Goal: Task Accomplishment & Management: Manage account settings

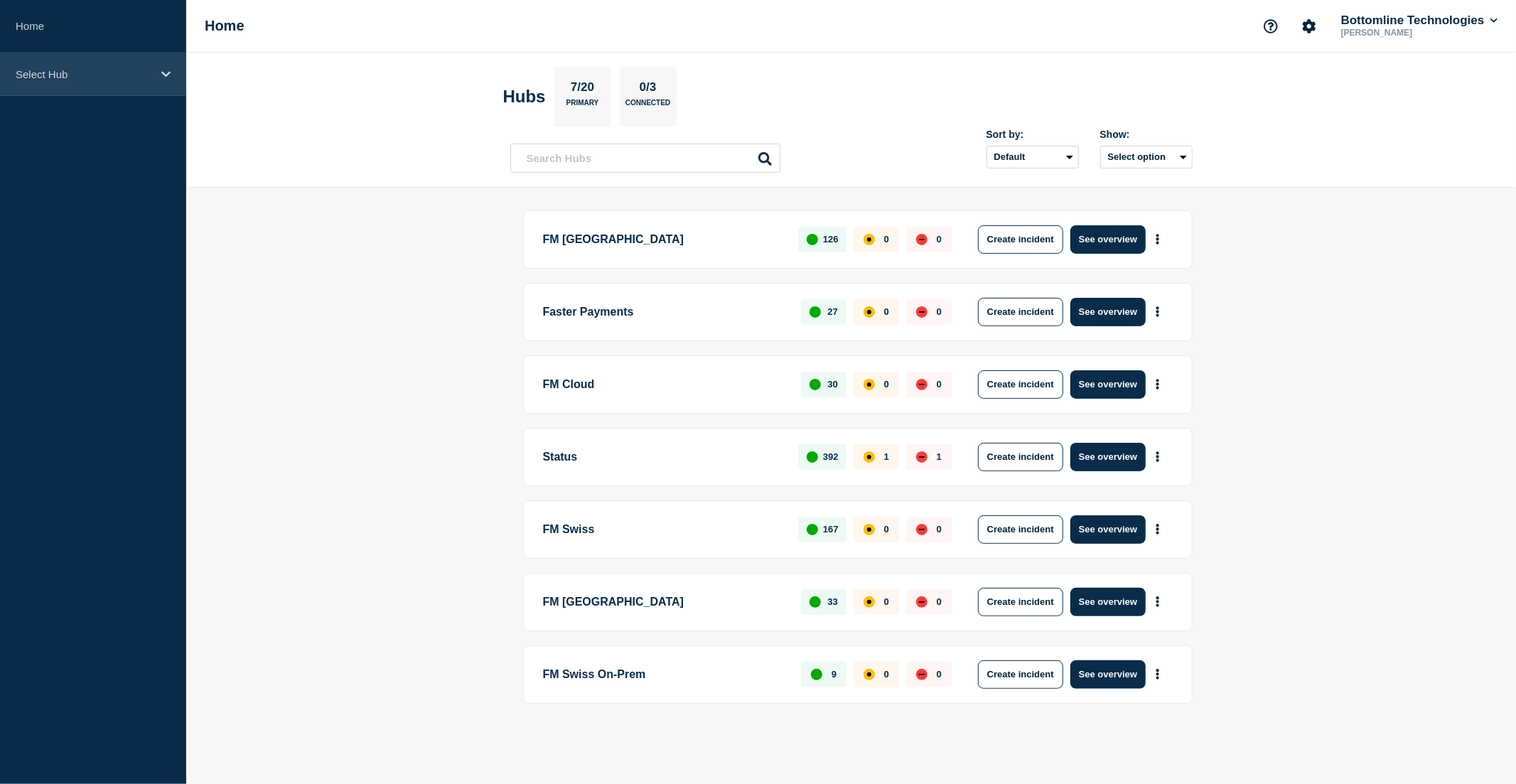
click at [100, 77] on p "Select Hub" at bounding box center [84, 74] width 137 height 12
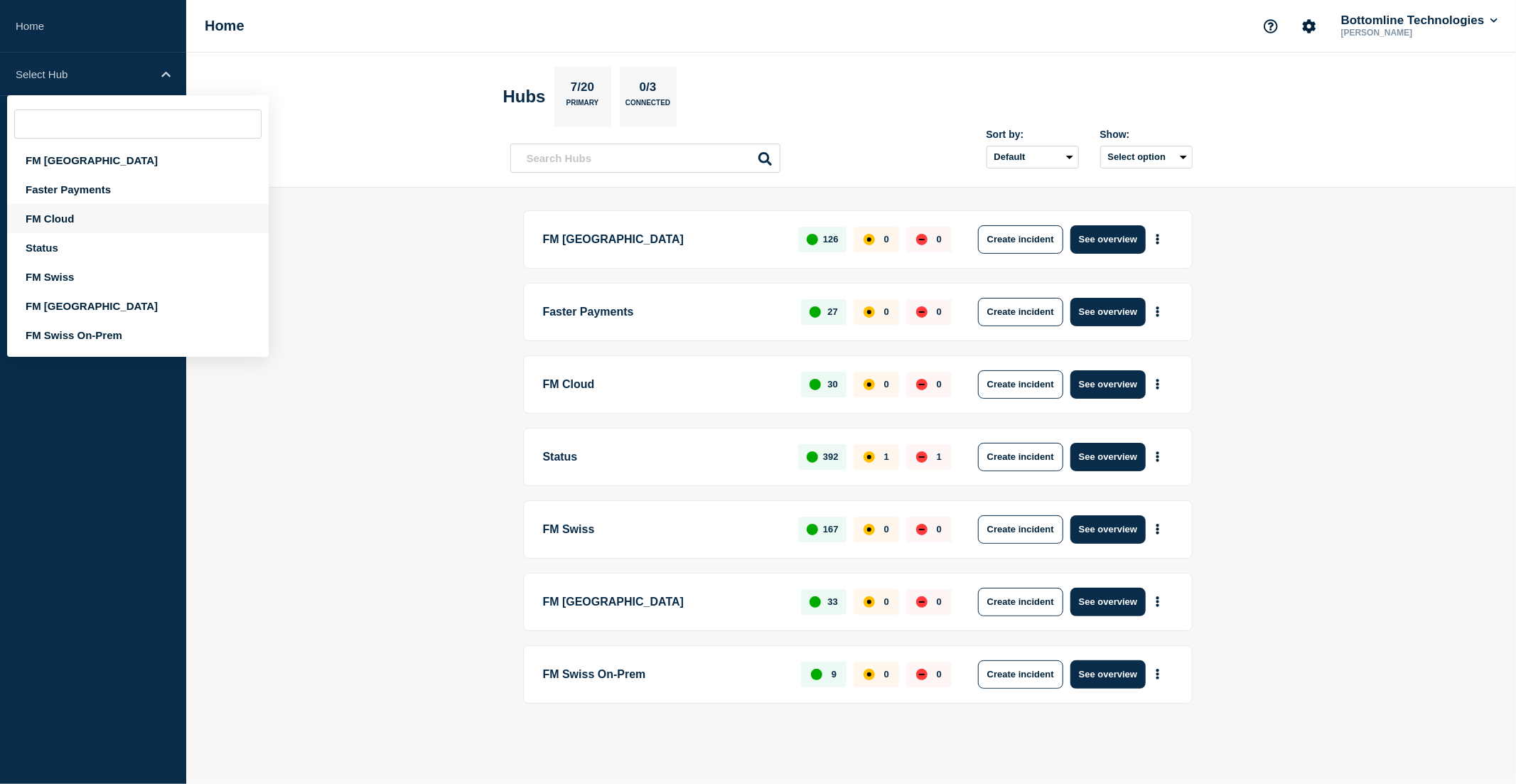
click at [79, 211] on div "FM Cloud" at bounding box center [138, 218] width 262 height 30
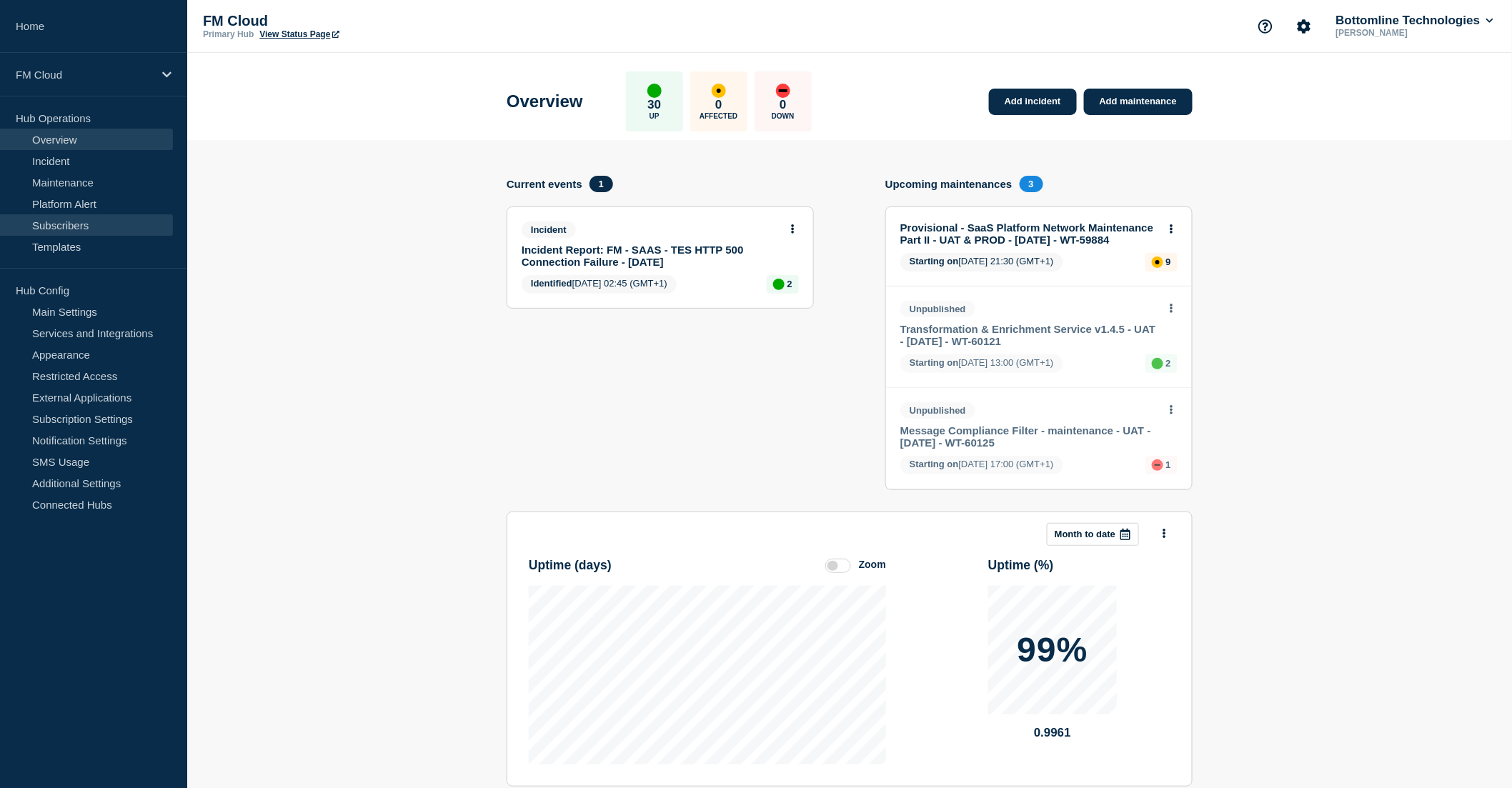
click at [73, 226] on link "Subscribers" at bounding box center [86, 225] width 173 height 22
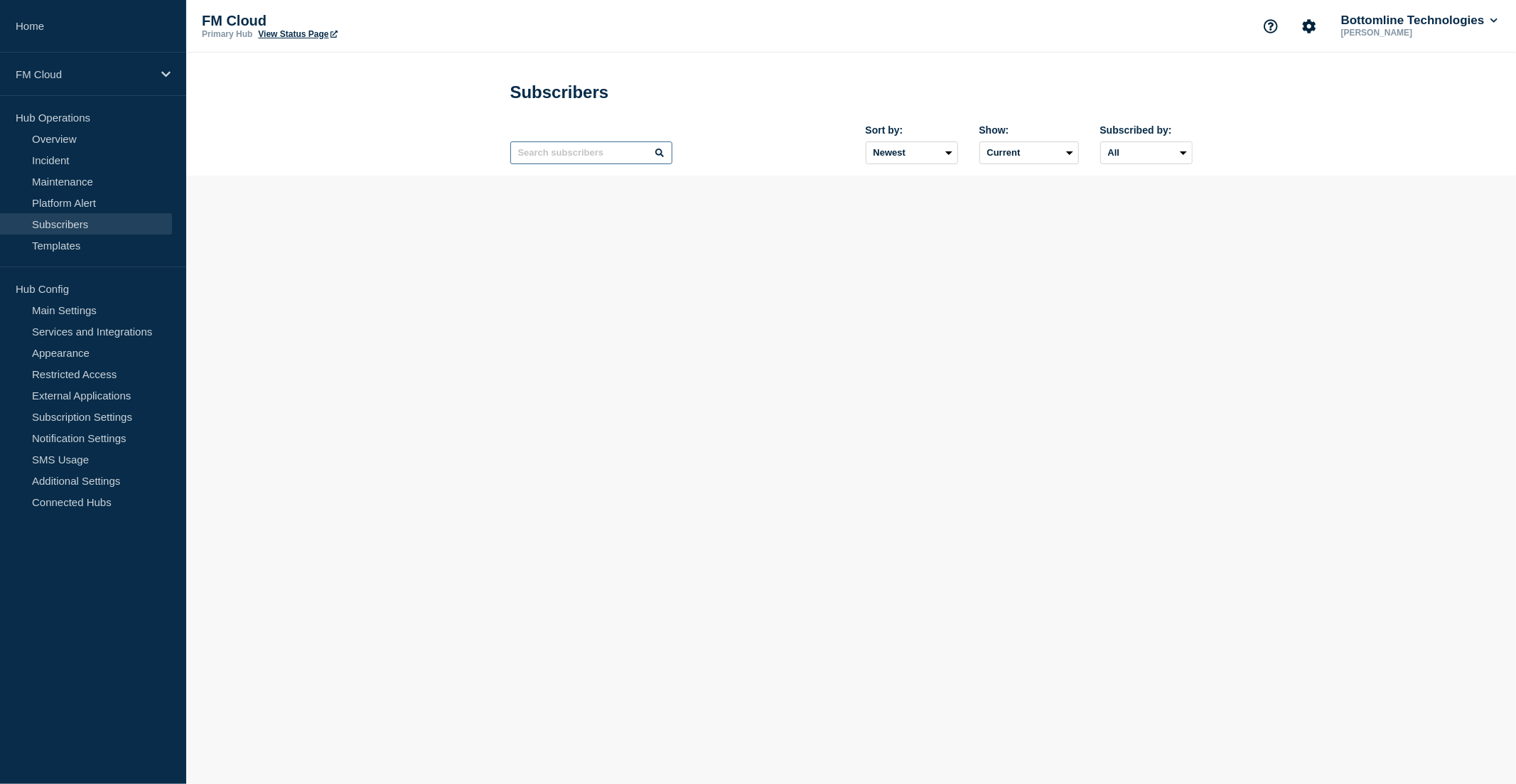
click at [549, 156] on input "text" at bounding box center [591, 152] width 162 height 23
paste input "bottomlinenotification@fondsdepotbank.de"
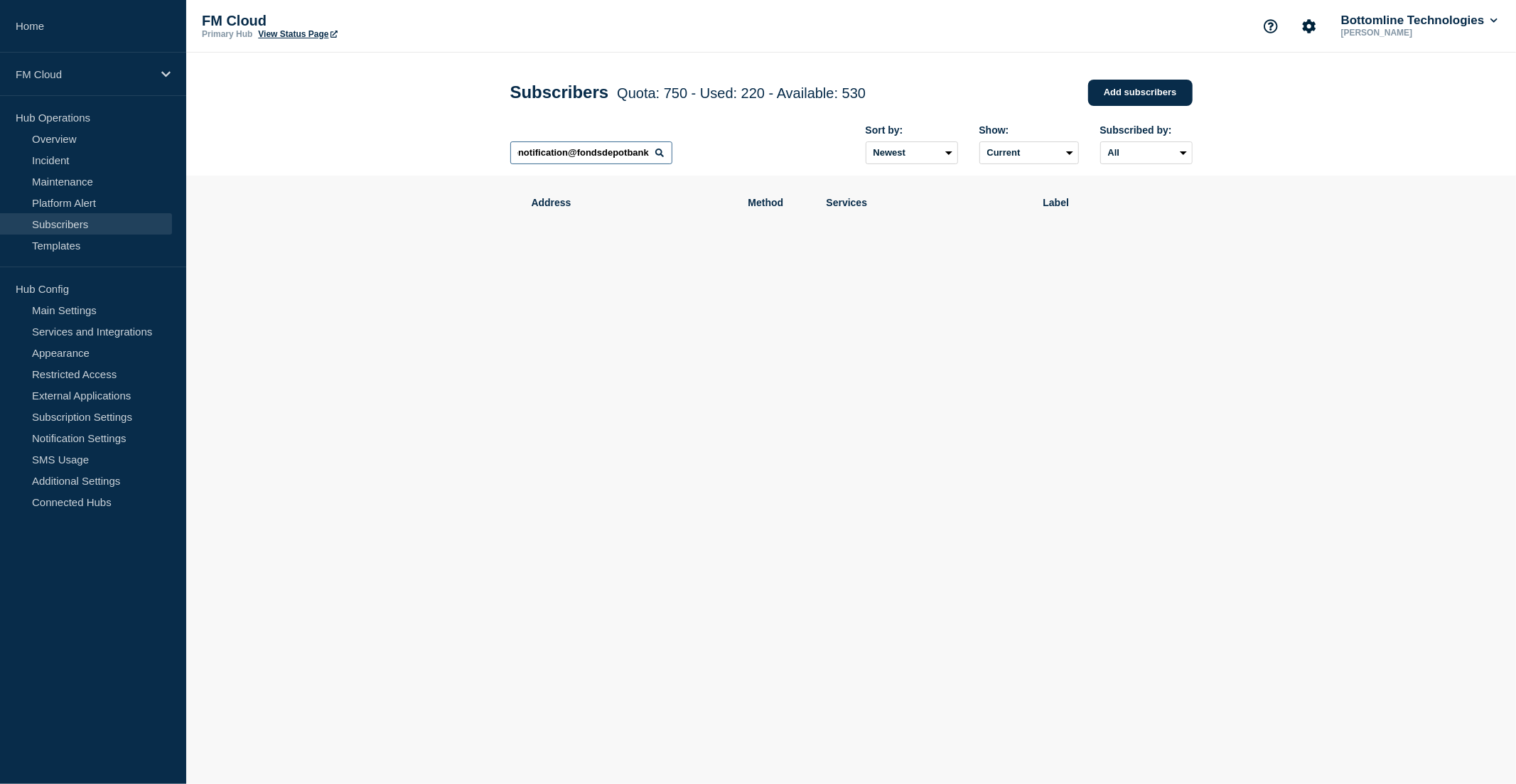
scroll to position [0, 47]
click at [624, 160] on input "fondsdepotbank" at bounding box center [591, 152] width 162 height 23
drag, startPoint x: 601, startPoint y: 157, endPoint x: 455, endPoint y: 157, distance: 146.0
click at [455, 157] on header "Subscribers Quota: 750 - Used: 220 - Available: 530 Quota Used Available 750 22…" at bounding box center [851, 113] width 1330 height 123
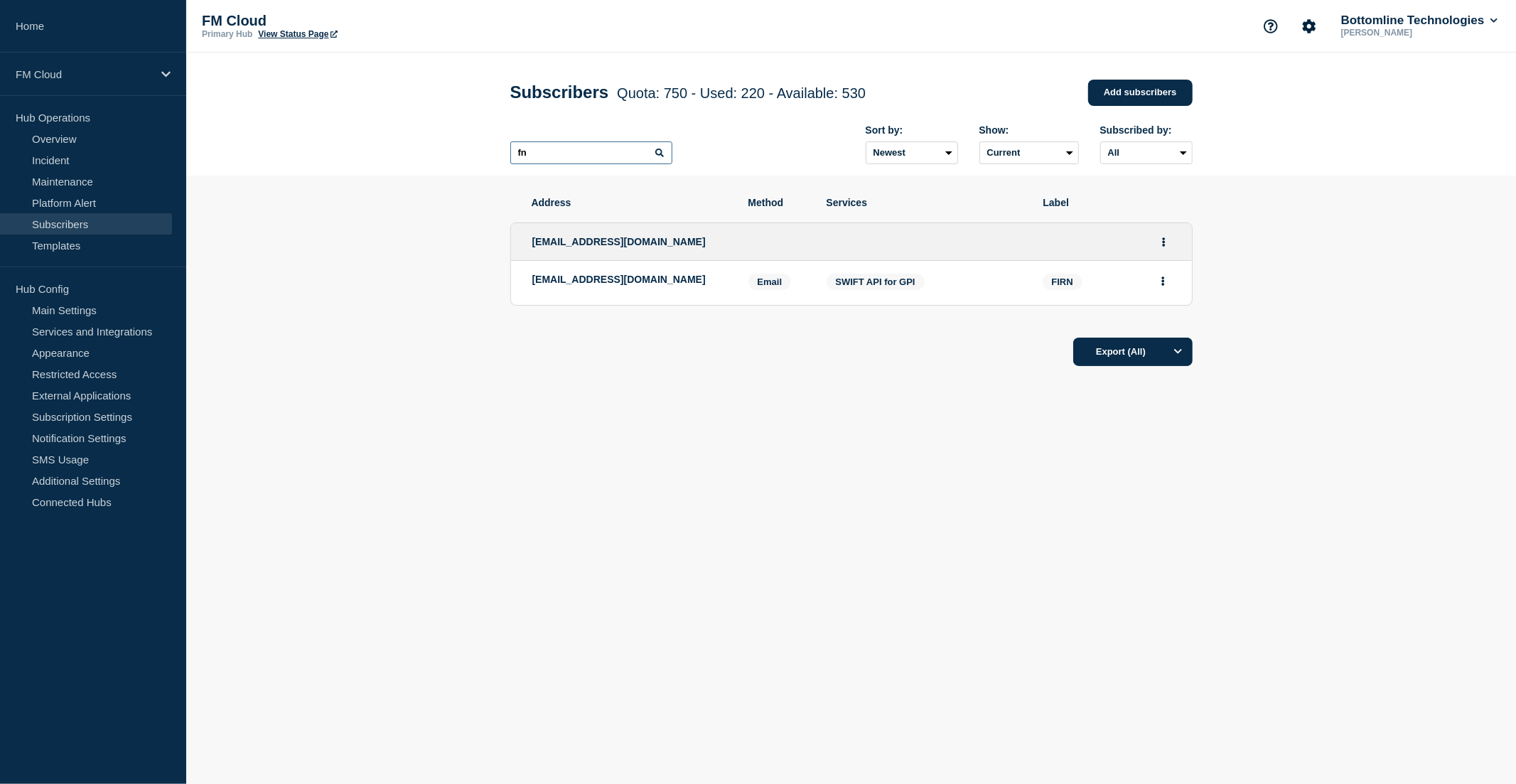
type input "f"
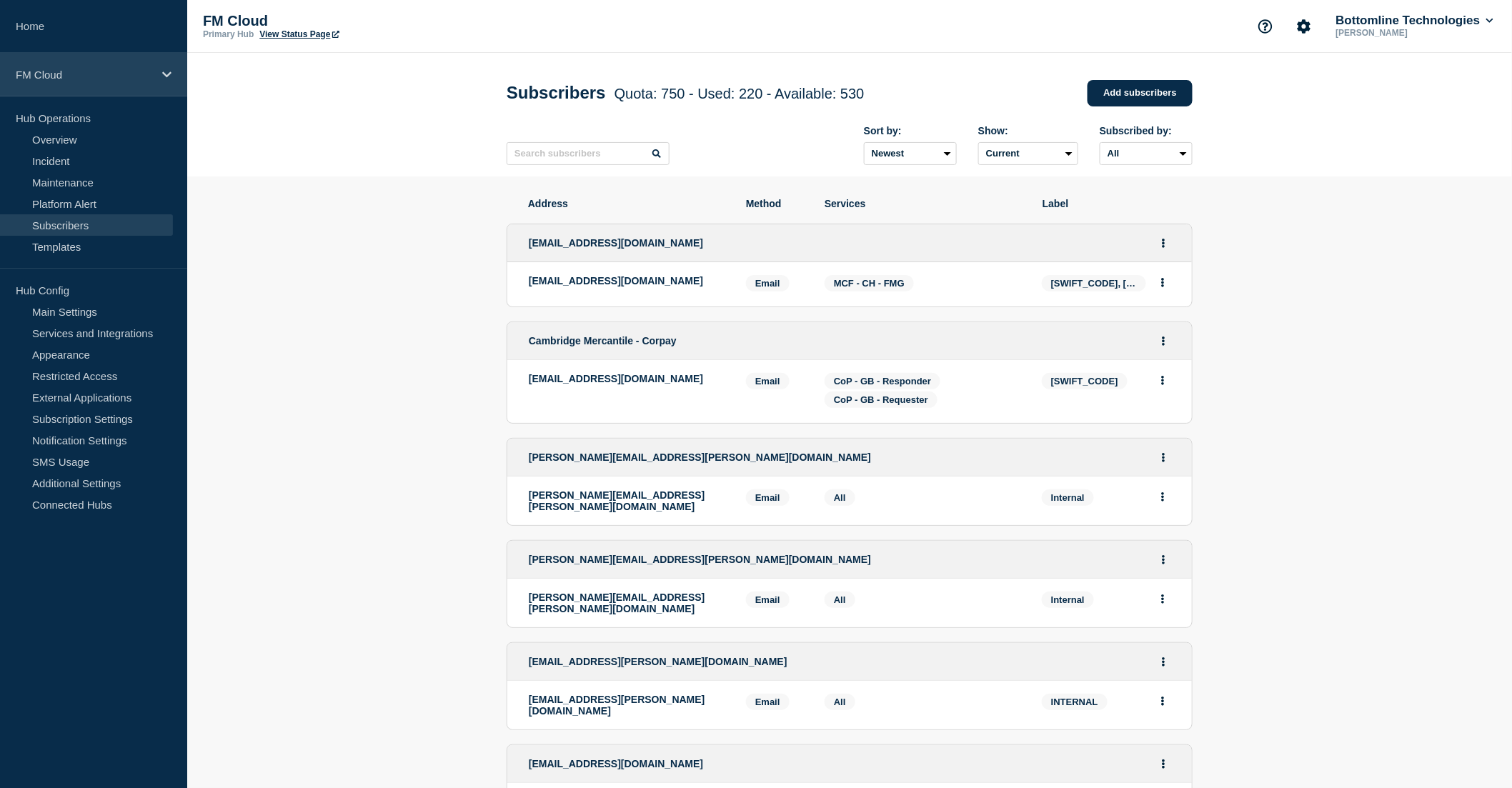
click at [74, 82] on div "FM Cloud" at bounding box center [93, 74] width 187 height 44
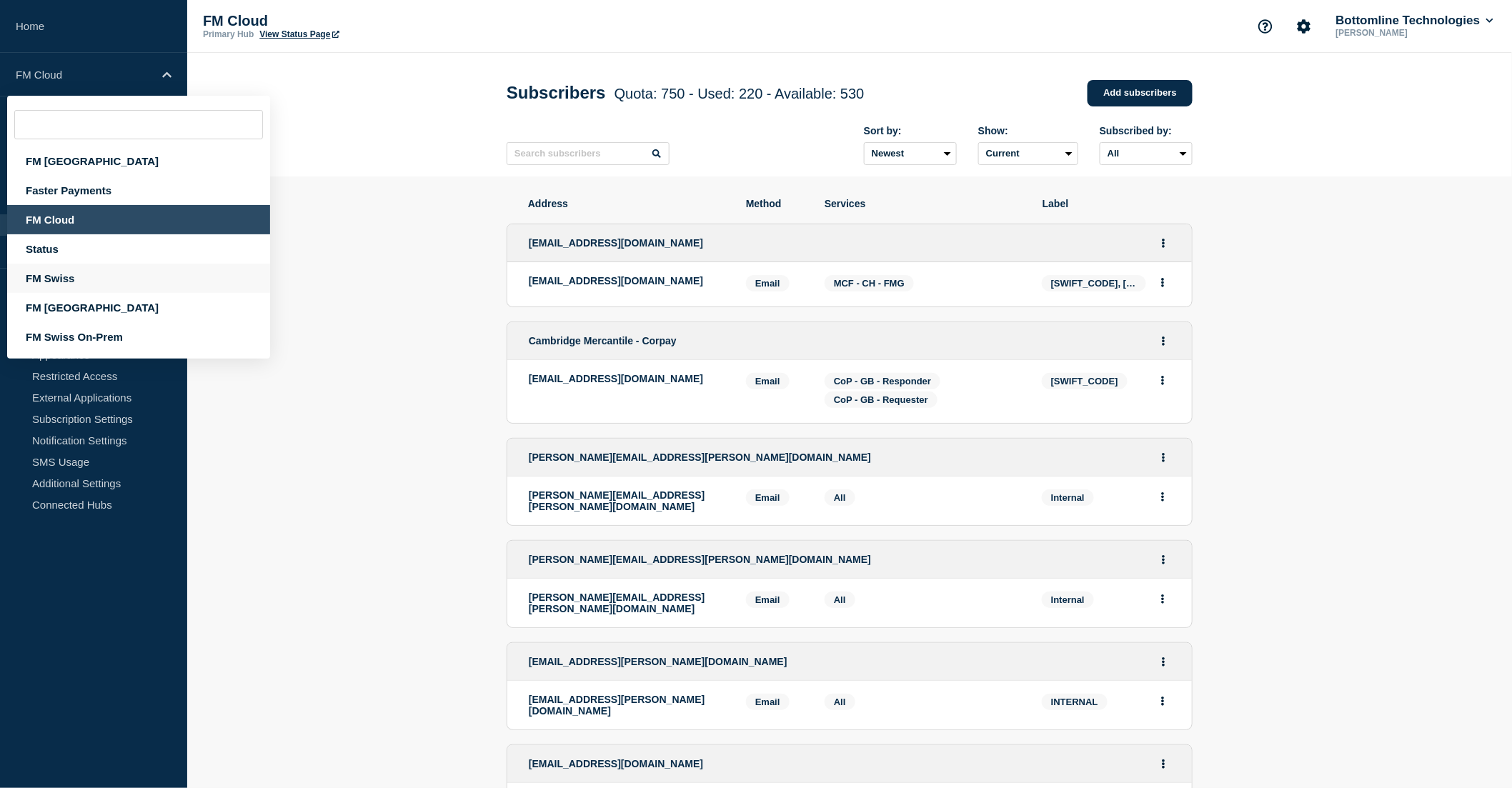
click at [89, 277] on div "FM Swiss" at bounding box center [138, 279] width 263 height 30
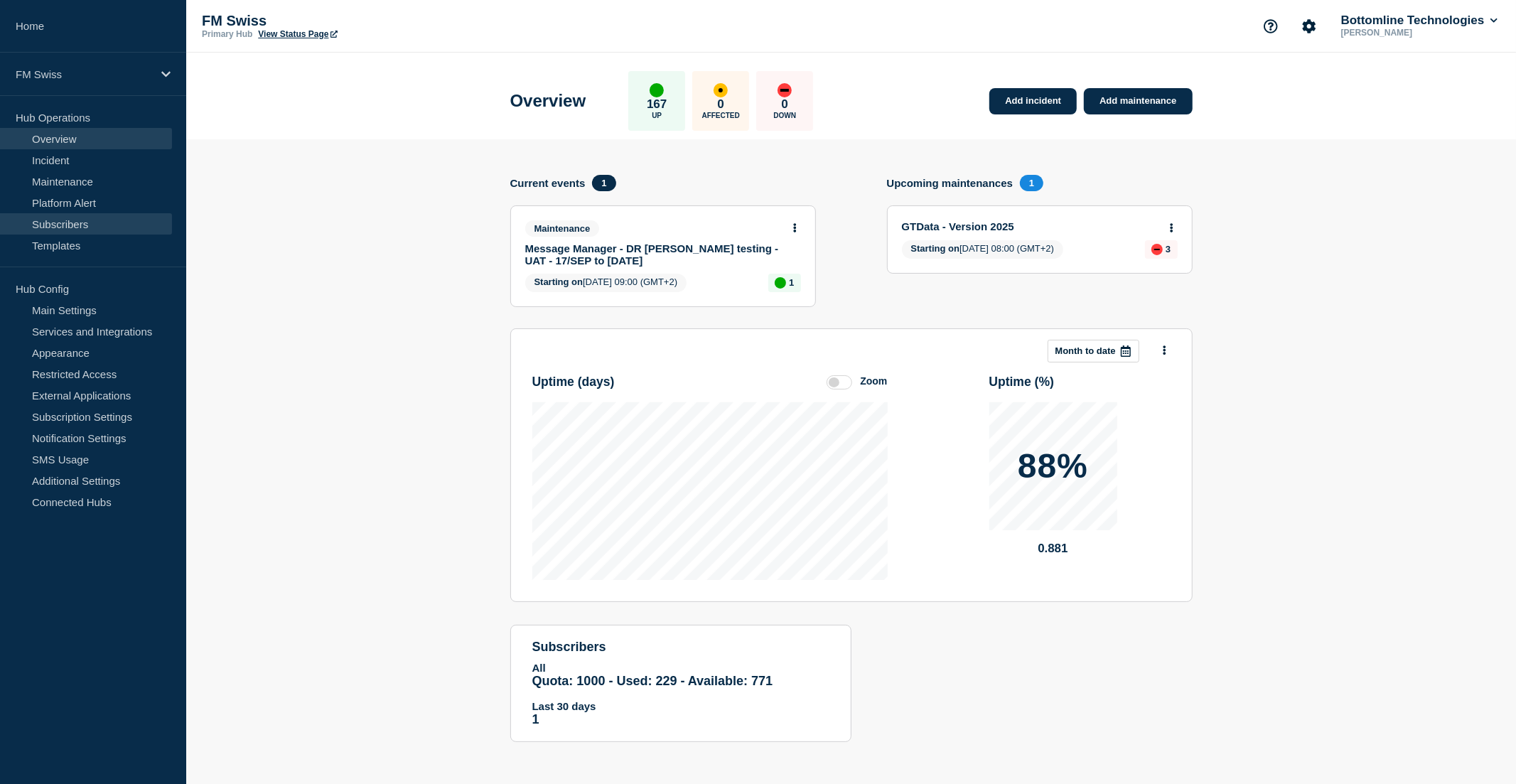
click at [74, 221] on link "Subscribers" at bounding box center [86, 224] width 172 height 22
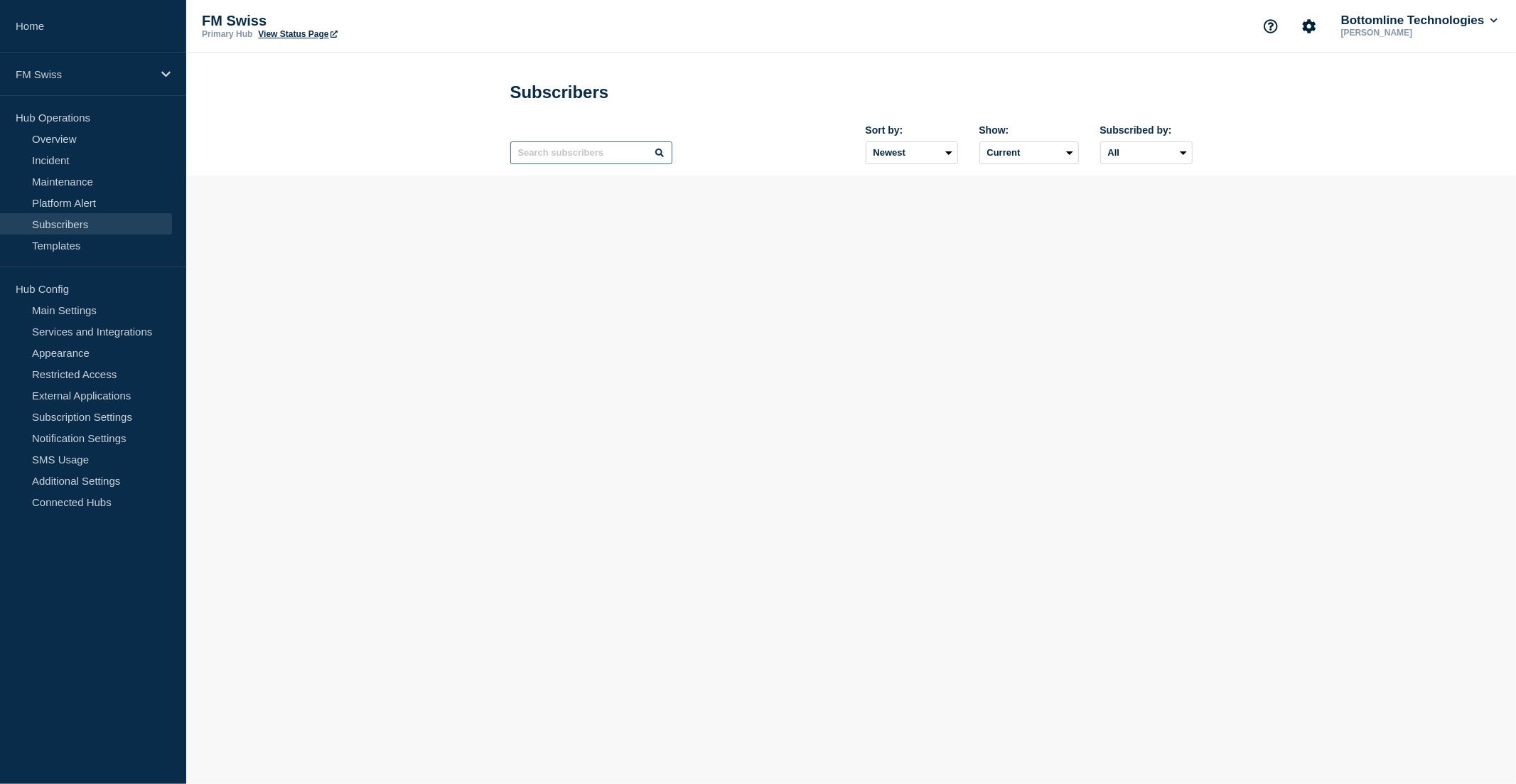
click at [558, 159] on input "text" at bounding box center [591, 152] width 162 height 23
paste input "bottomlinenotification@fondsdepotbank.de"
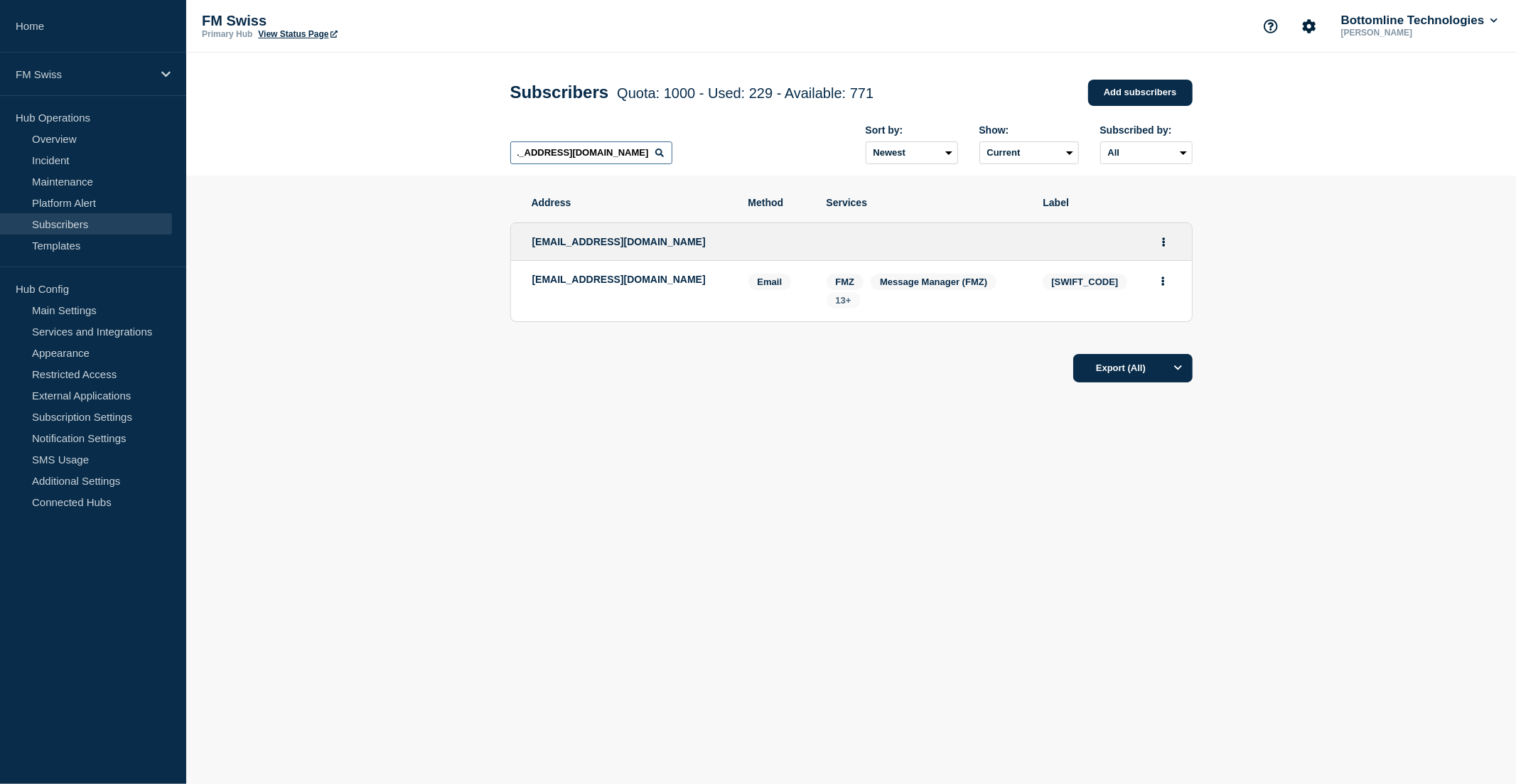
type input "bottomlinenotification@fondsdepotbank.de"
click at [841, 301] on span "13+" at bounding box center [844, 300] width 16 height 11
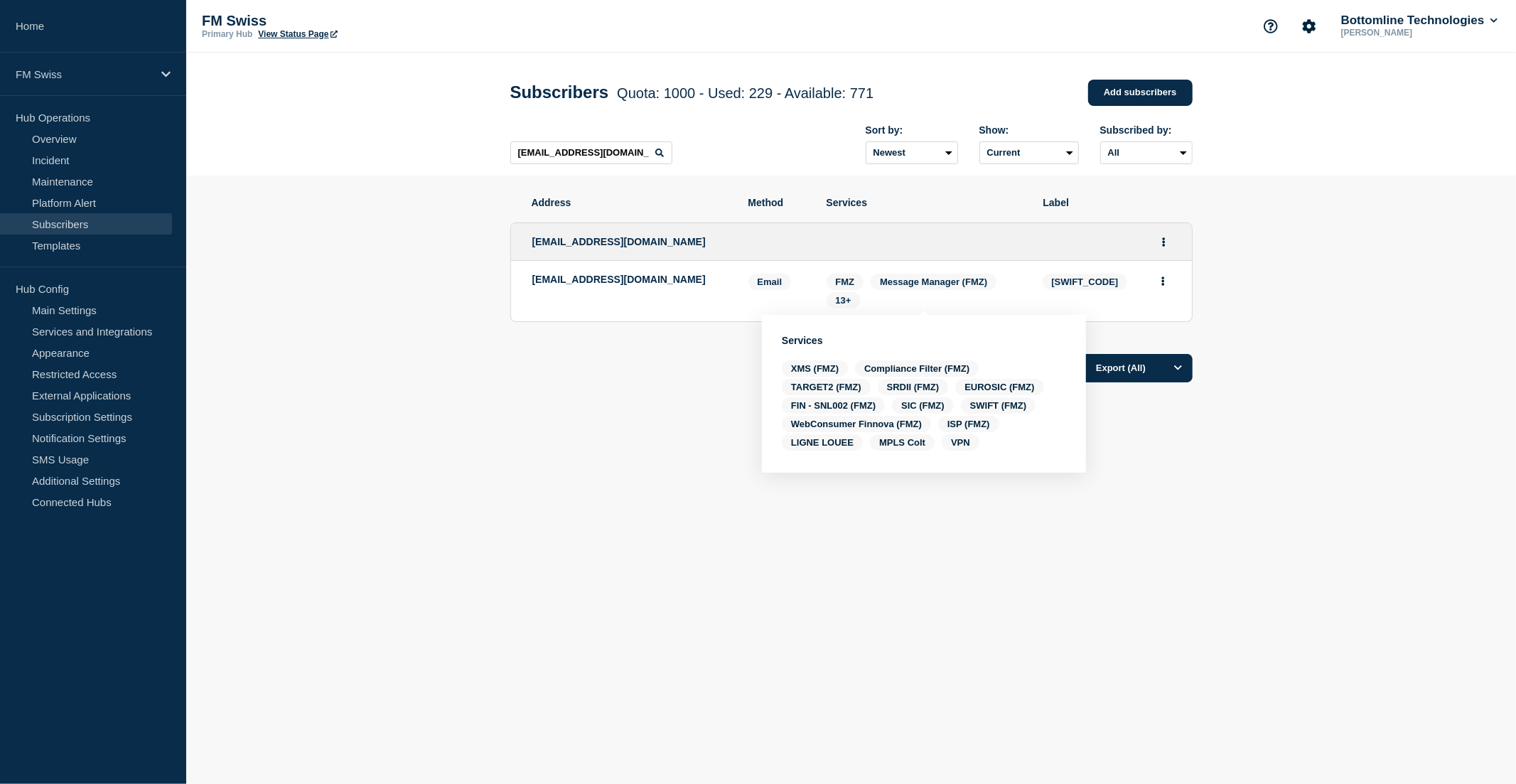
click at [672, 395] on div "Address Method Services Label bottomlinenotification@fondsdepotbank.de bottomli…" at bounding box center [852, 332] width 683 height 315
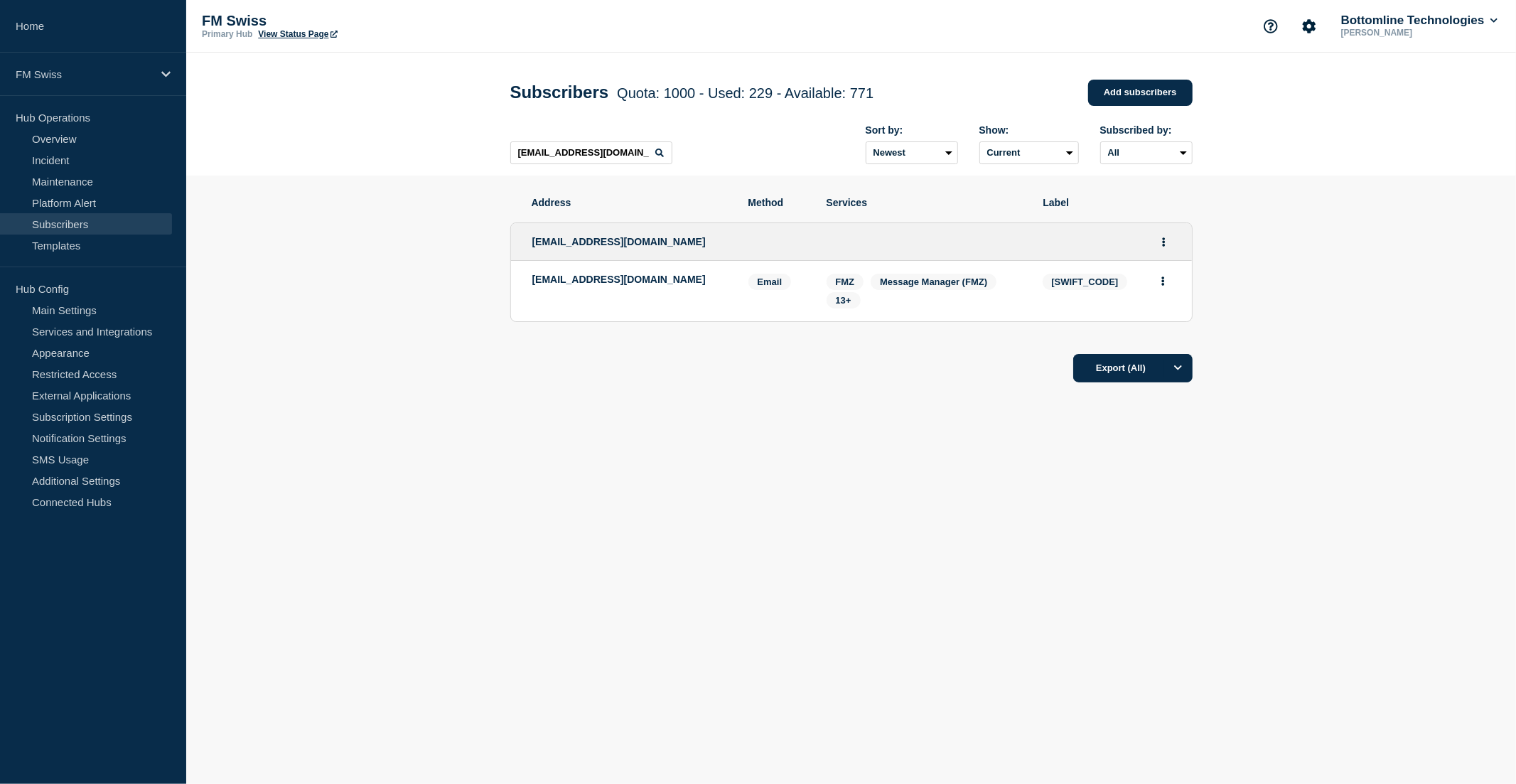
drag, startPoint x: 646, startPoint y: 283, endPoint x: 725, endPoint y: 282, distance: 79.0
click at [725, 282] on p "bottomlinenotification@fondsdepotbank.de" at bounding box center [630, 279] width 195 height 12
copy p "fondsdepotbank"
click at [598, 364] on div "Export (All)" at bounding box center [852, 363] width 683 height 40
click at [836, 309] on span "13+" at bounding box center [843, 300] width 34 height 17
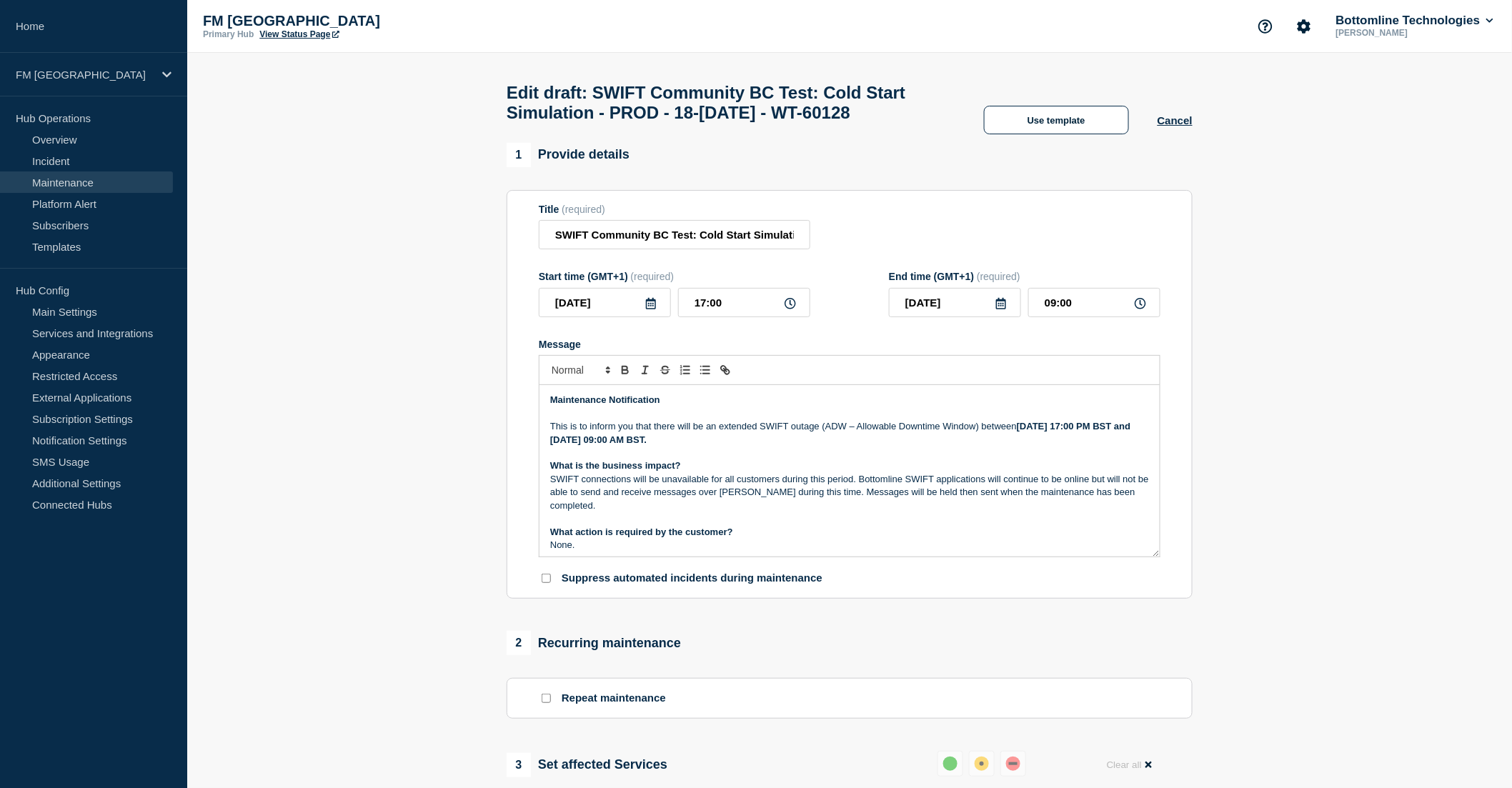
scroll to position [96, 0]
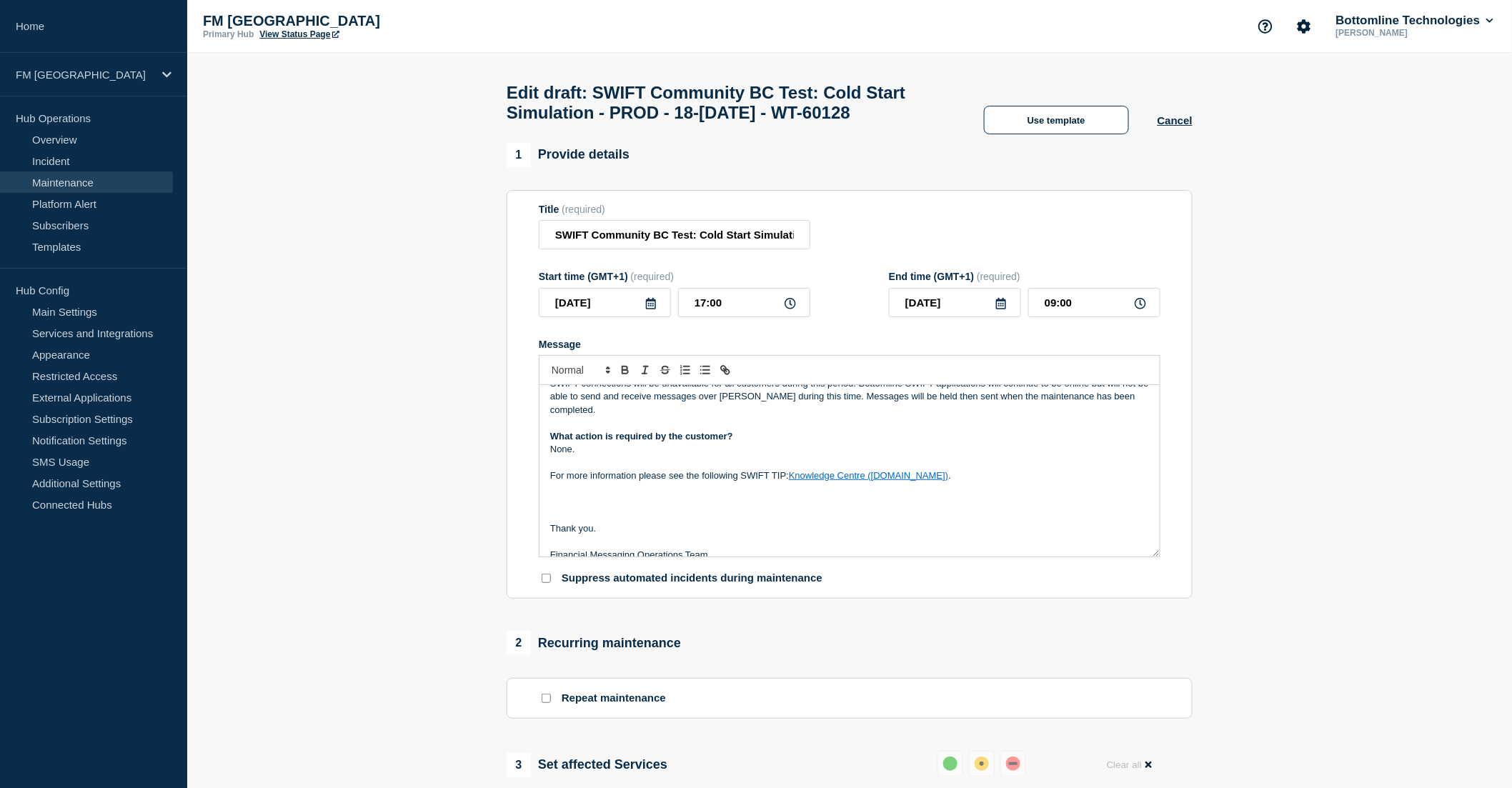
click at [601, 456] on p "None." at bounding box center [848, 449] width 598 height 13
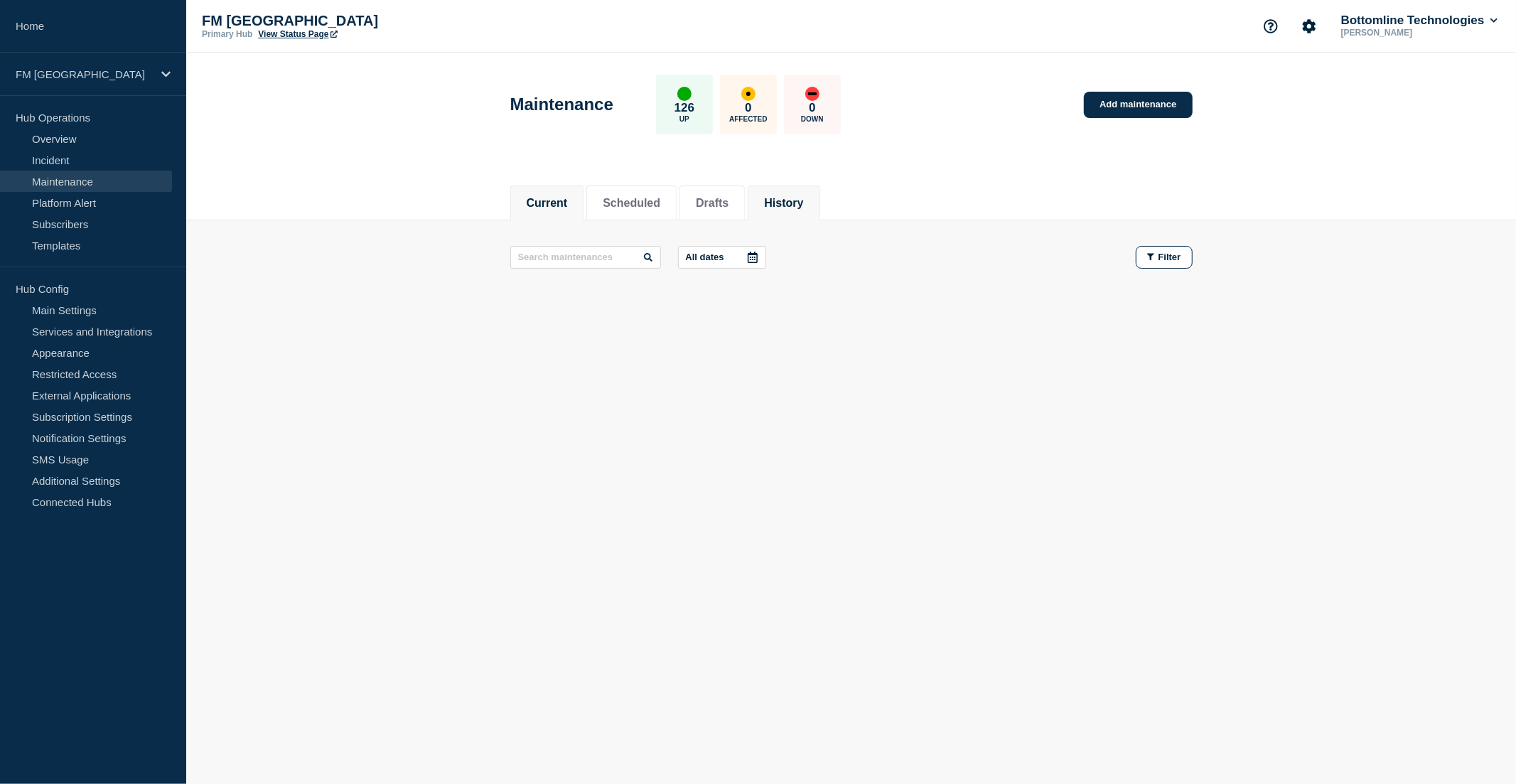
click at [803, 207] on button "History" at bounding box center [784, 203] width 39 height 13
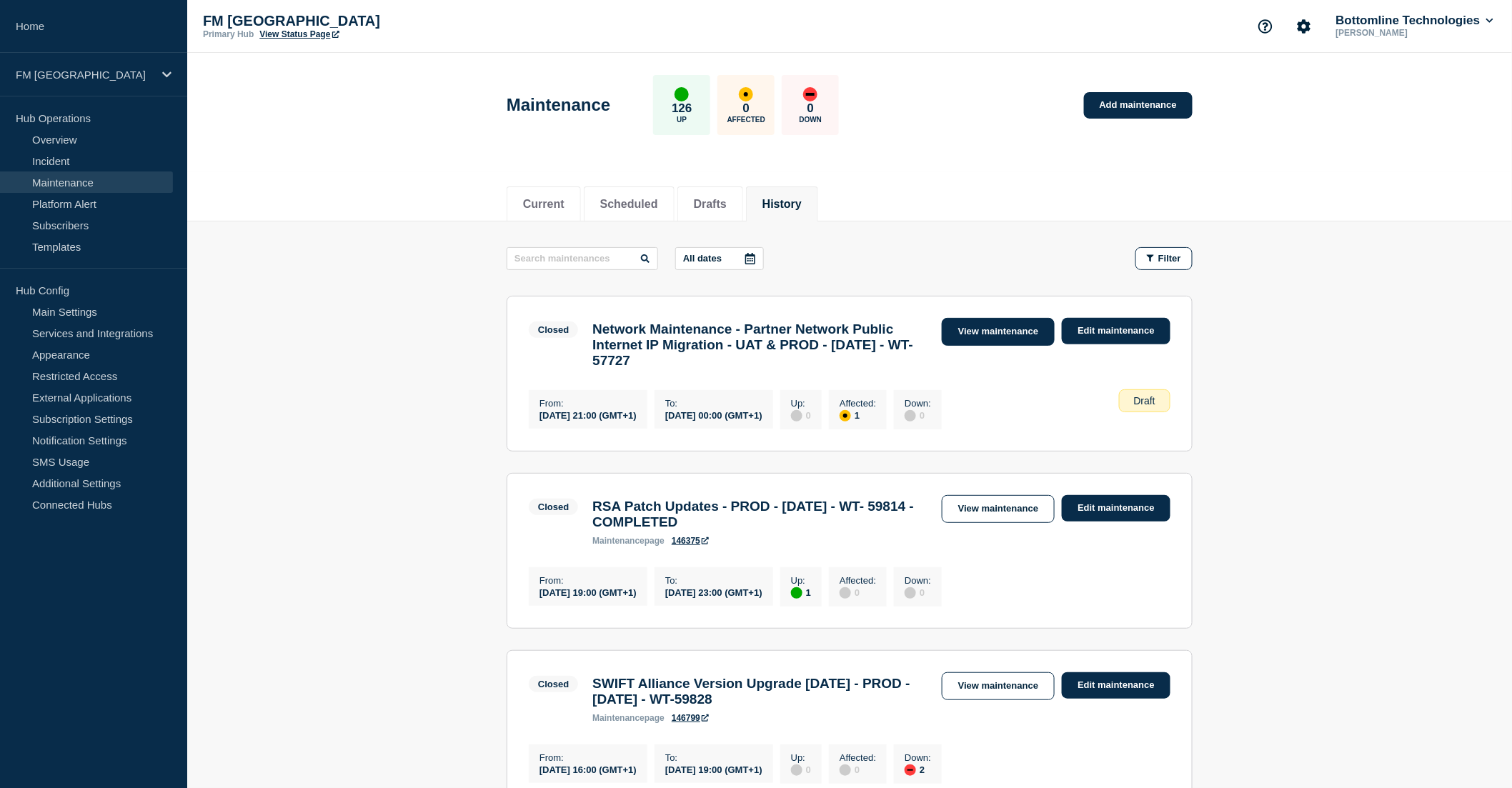
click at [1006, 333] on link "View maintenance" at bounding box center [998, 332] width 113 height 28
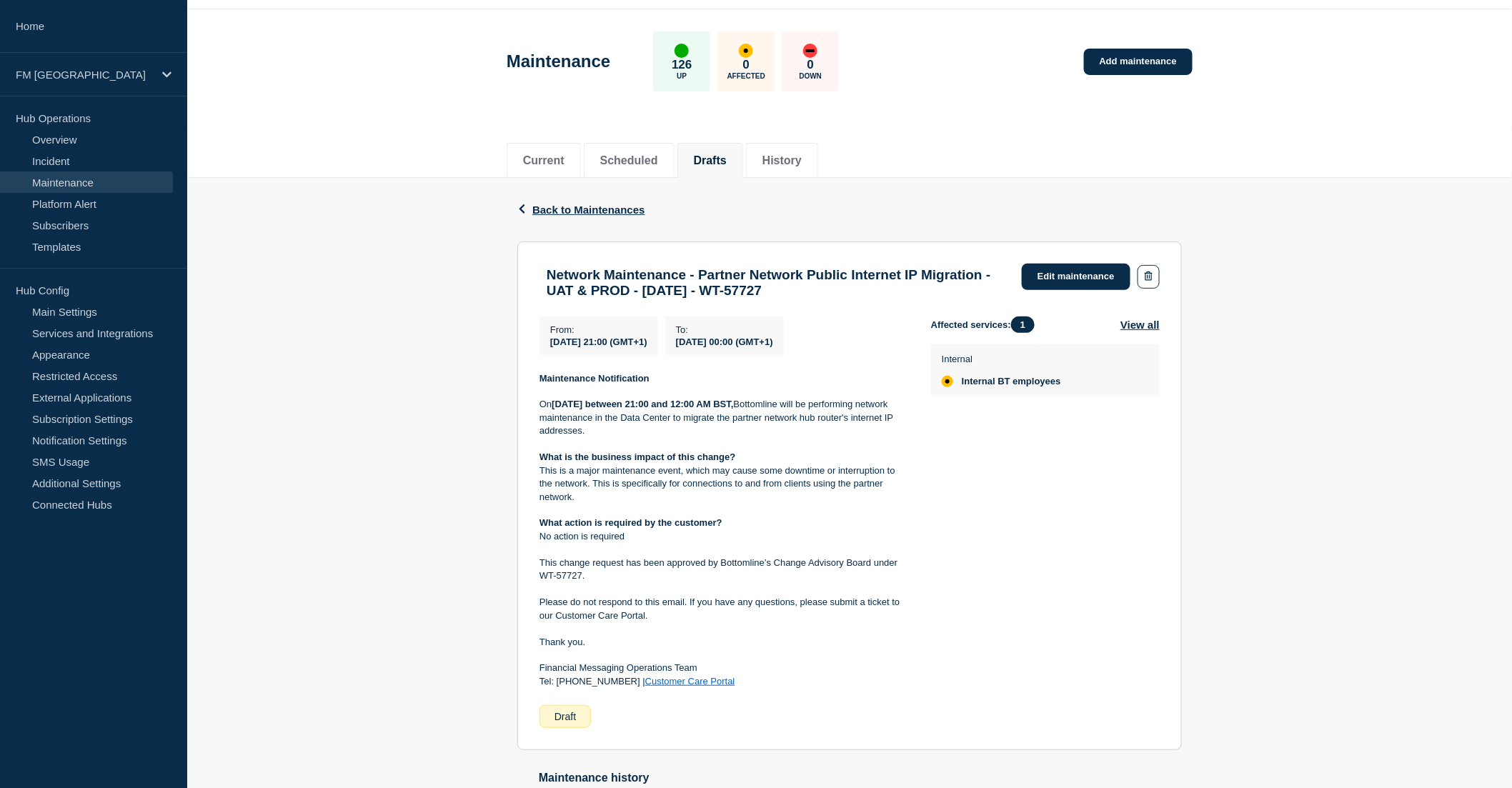
scroll to position [79, 0]
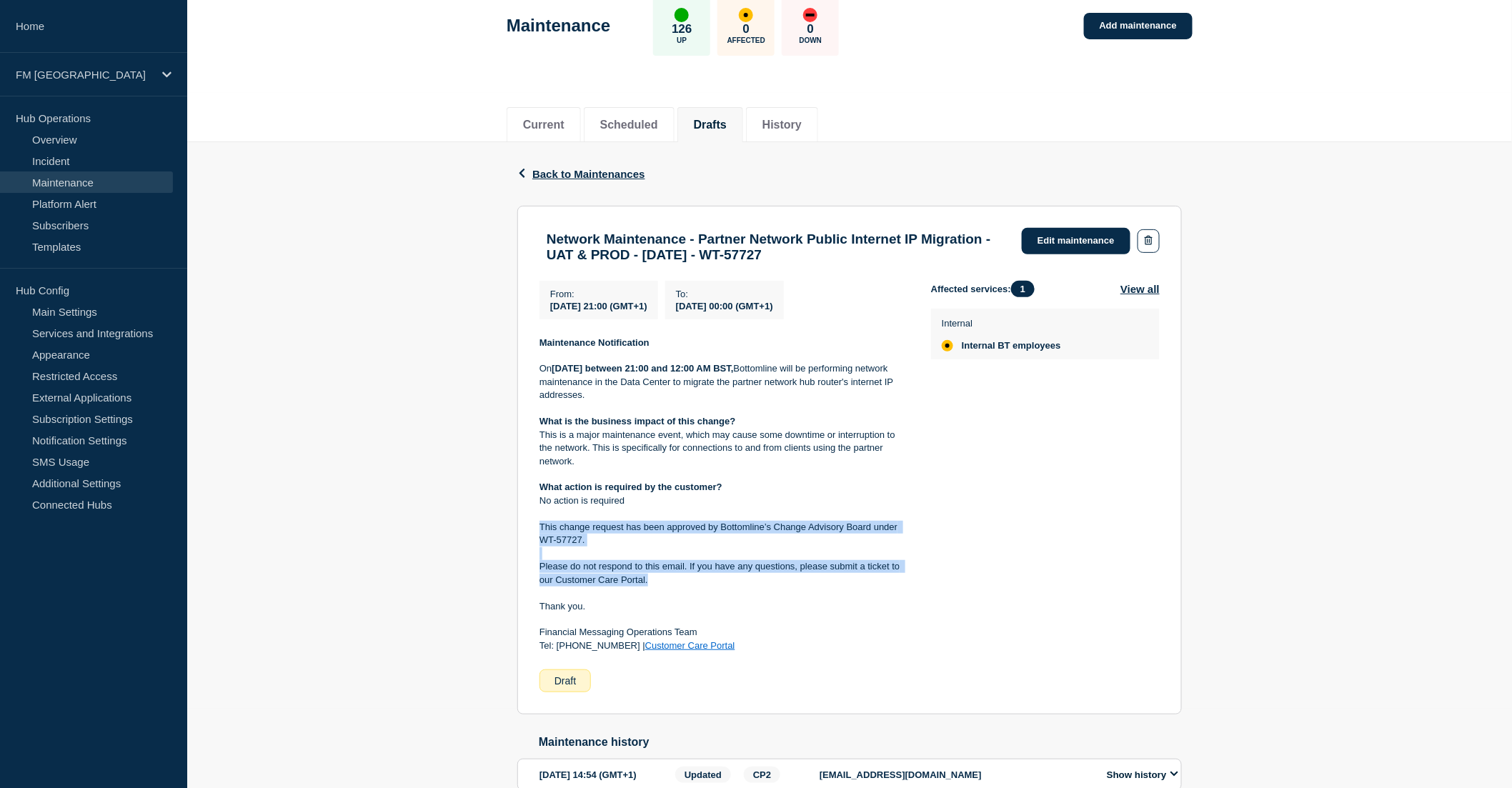
drag, startPoint x: 539, startPoint y: 531, endPoint x: 666, endPoint y: 586, distance: 138.4
click at [666, 586] on div "Maintenance Notification On Saturday 4th of October between 21:00 and 12:00 AM …" at bounding box center [723, 494] width 369 height 316
copy div "This change request has been approved by Bottomline’s Change Advisory Board und…"
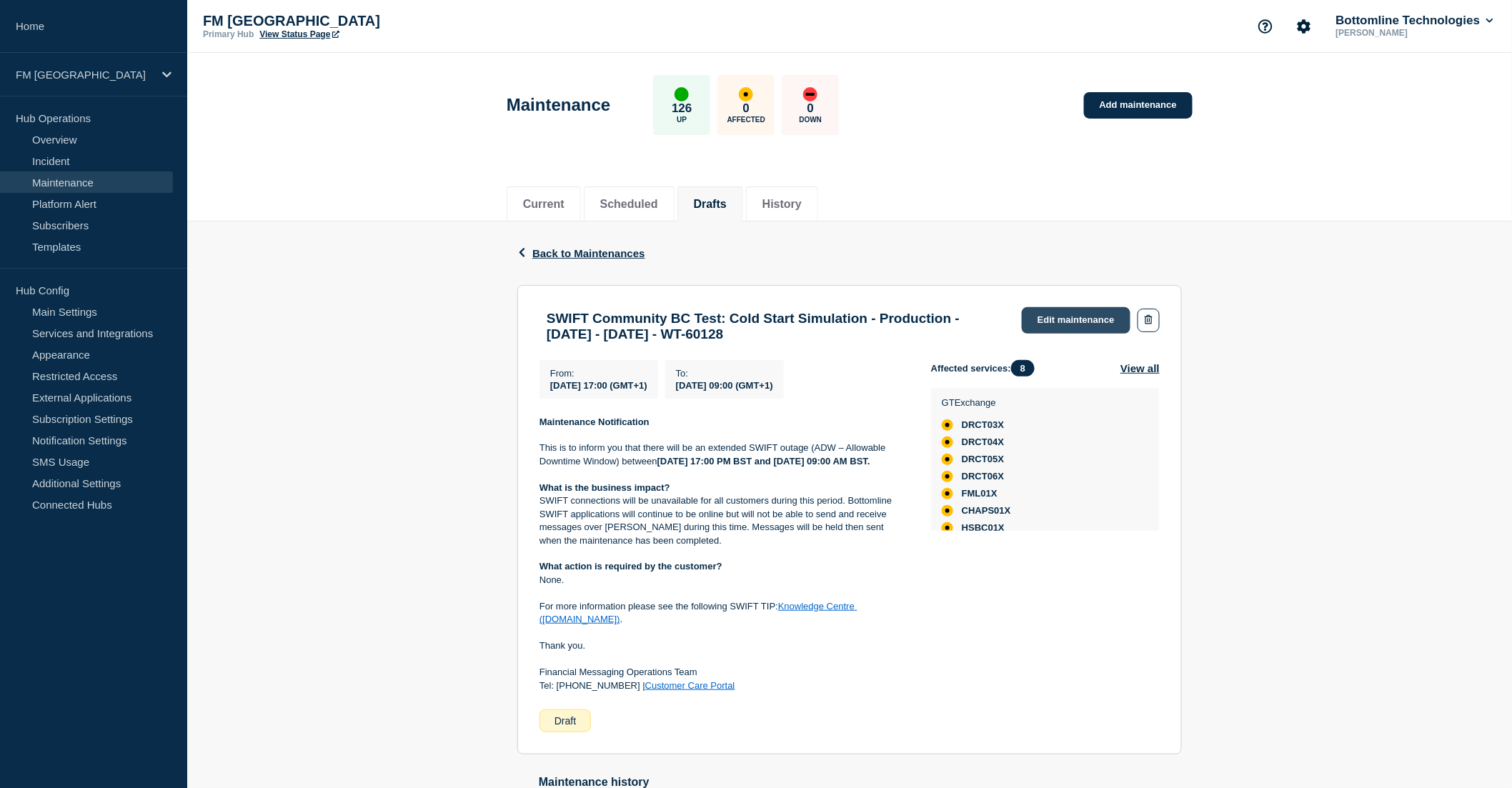
click at [1051, 311] on link "Edit maintenance" at bounding box center [1076, 320] width 109 height 27
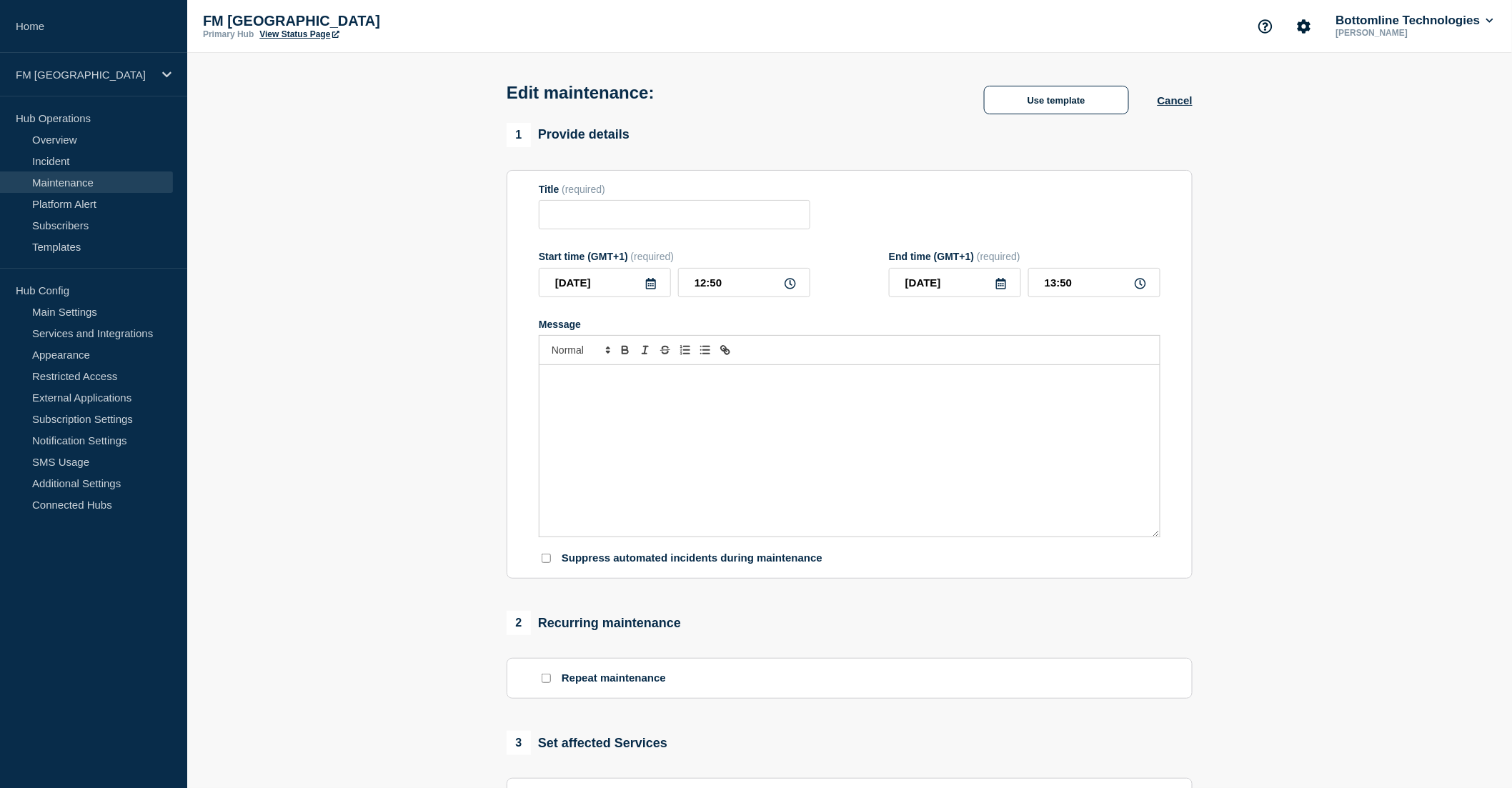
type input "SWIFT Community BC Test: Cold Start Simulation - Production - 18/OCT/25 - 19/OC…"
type input "[DATE]"
type input "17:00"
type input "[DATE]"
type input "09:00"
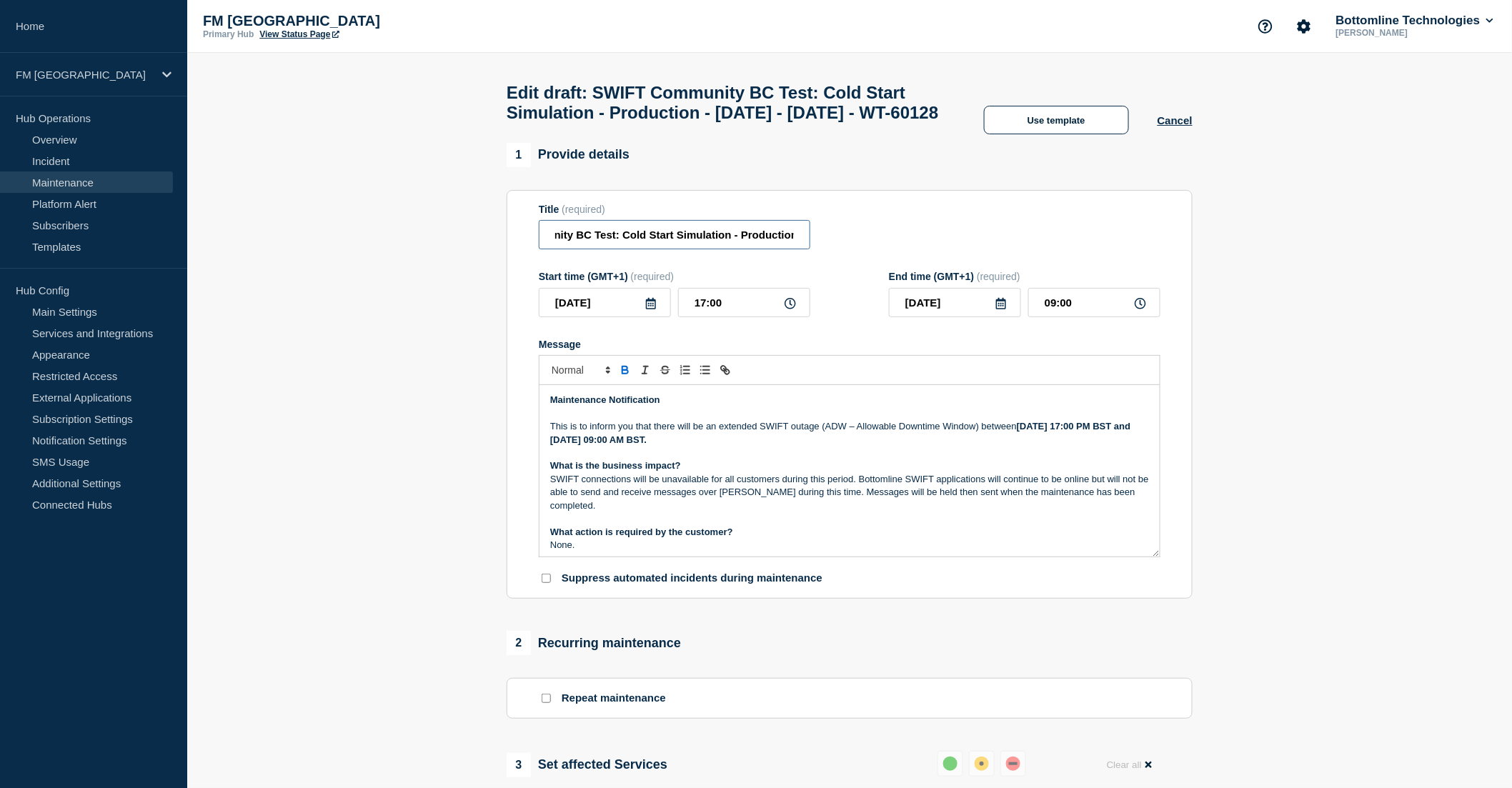
drag, startPoint x: 720, startPoint y: 266, endPoint x: 783, endPoint y: 266, distance: 63.0
click at [783, 249] on input "SWIFT Community BC Test: Cold Start Simulation - Production - 18/OCT/25 - 19/OC…" at bounding box center [674, 235] width 272 height 30
click at [731, 249] on input "SWIFT Community BC Test: Cold Start Simulation - Production - 18/OCT/25 - 19/OC…" at bounding box center [674, 235] width 272 height 30
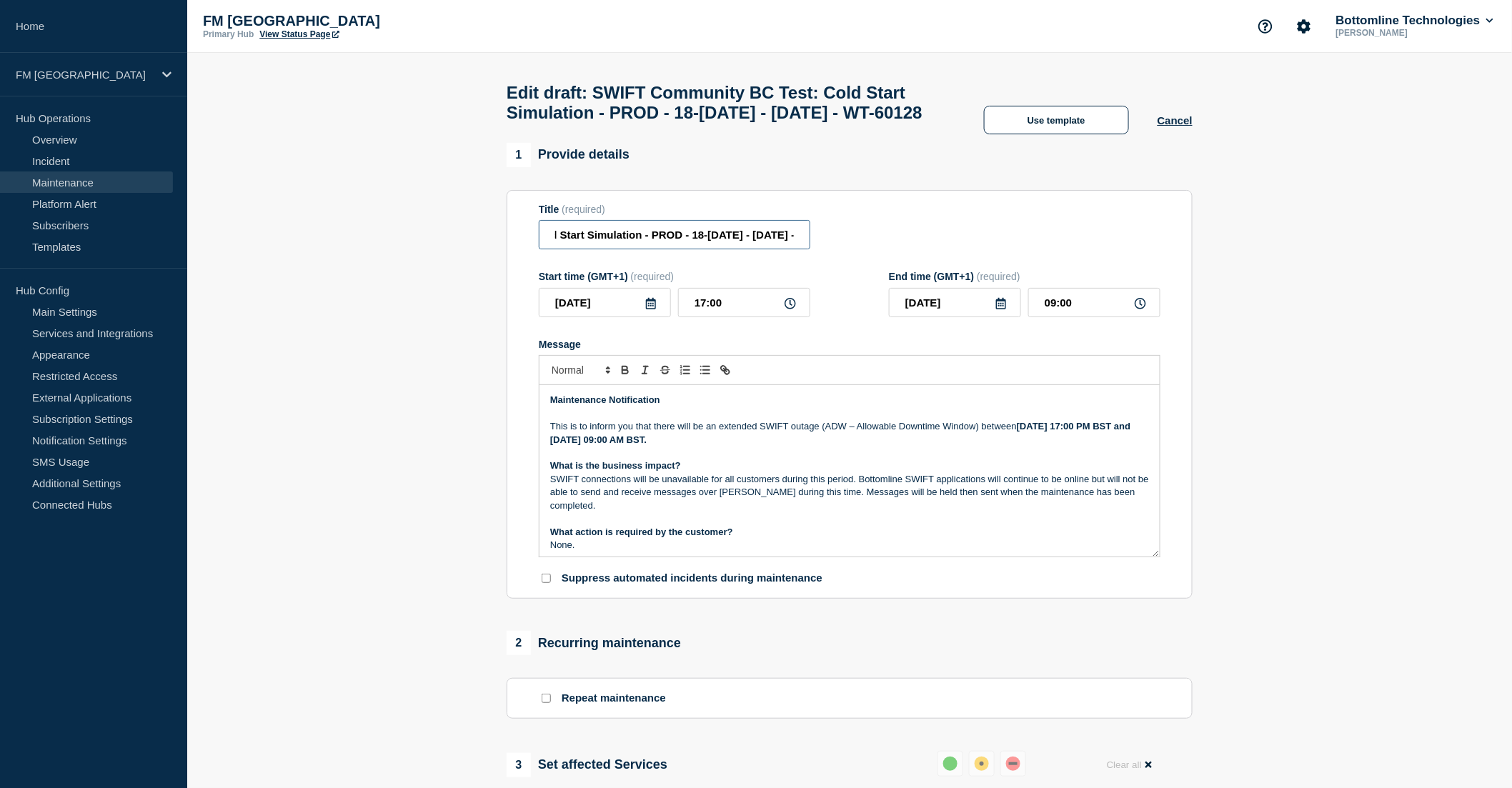
scroll to position [0, 169]
type input "SWIFT Community BC Test: Cold Start Simulation - PROD - 18-19/OCT/2025 - WT-601…"
click at [602, 447] on p "This is to inform you that there will be an extended SWIFT outage (ADW – Allowa…" at bounding box center [848, 433] width 598 height 27
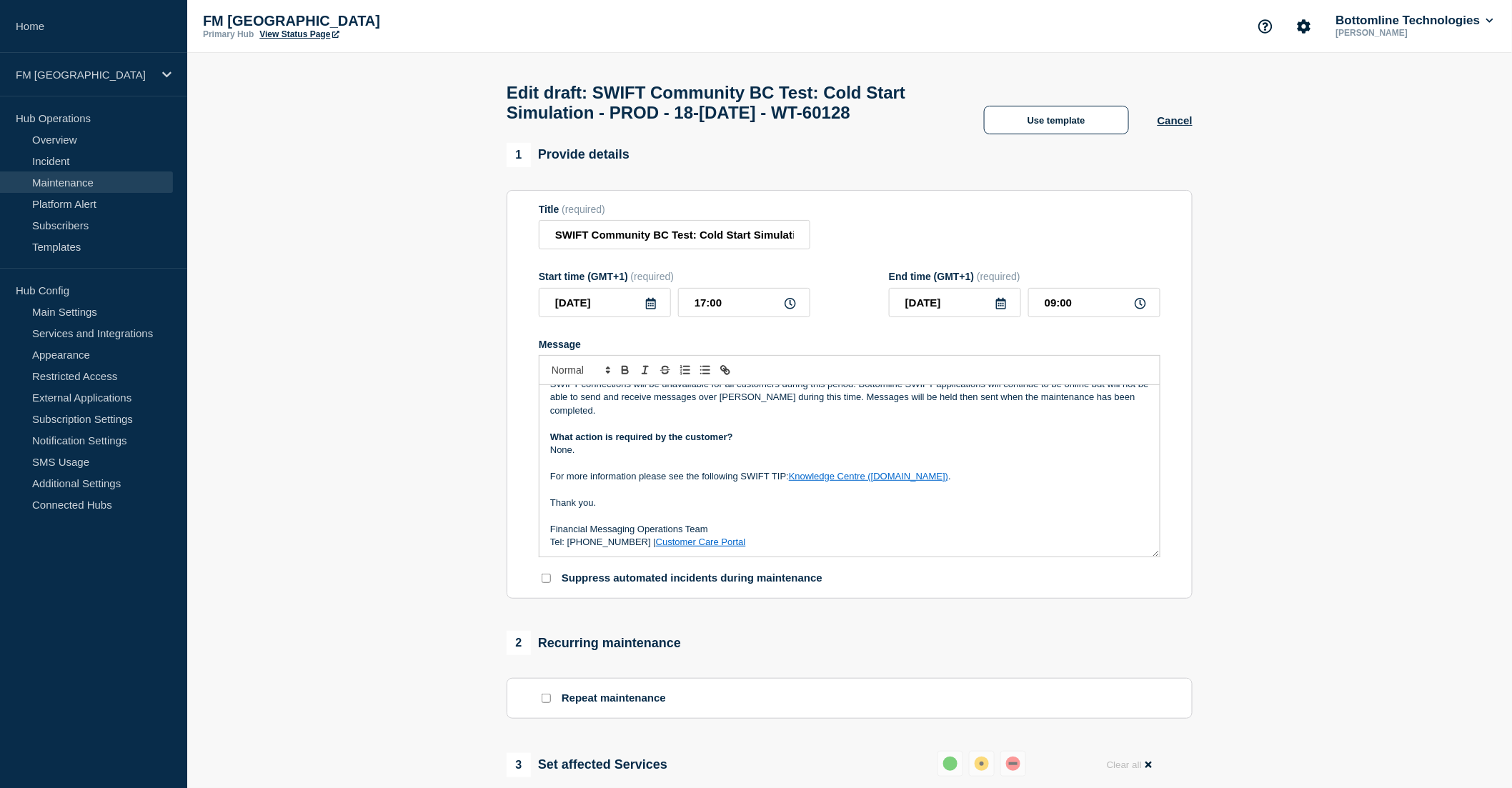
scroll to position [96, 0]
click at [945, 482] on p "For more information please see the following SWIFT TIP: Knowledge Centre (swif…" at bounding box center [848, 476] width 598 height 13
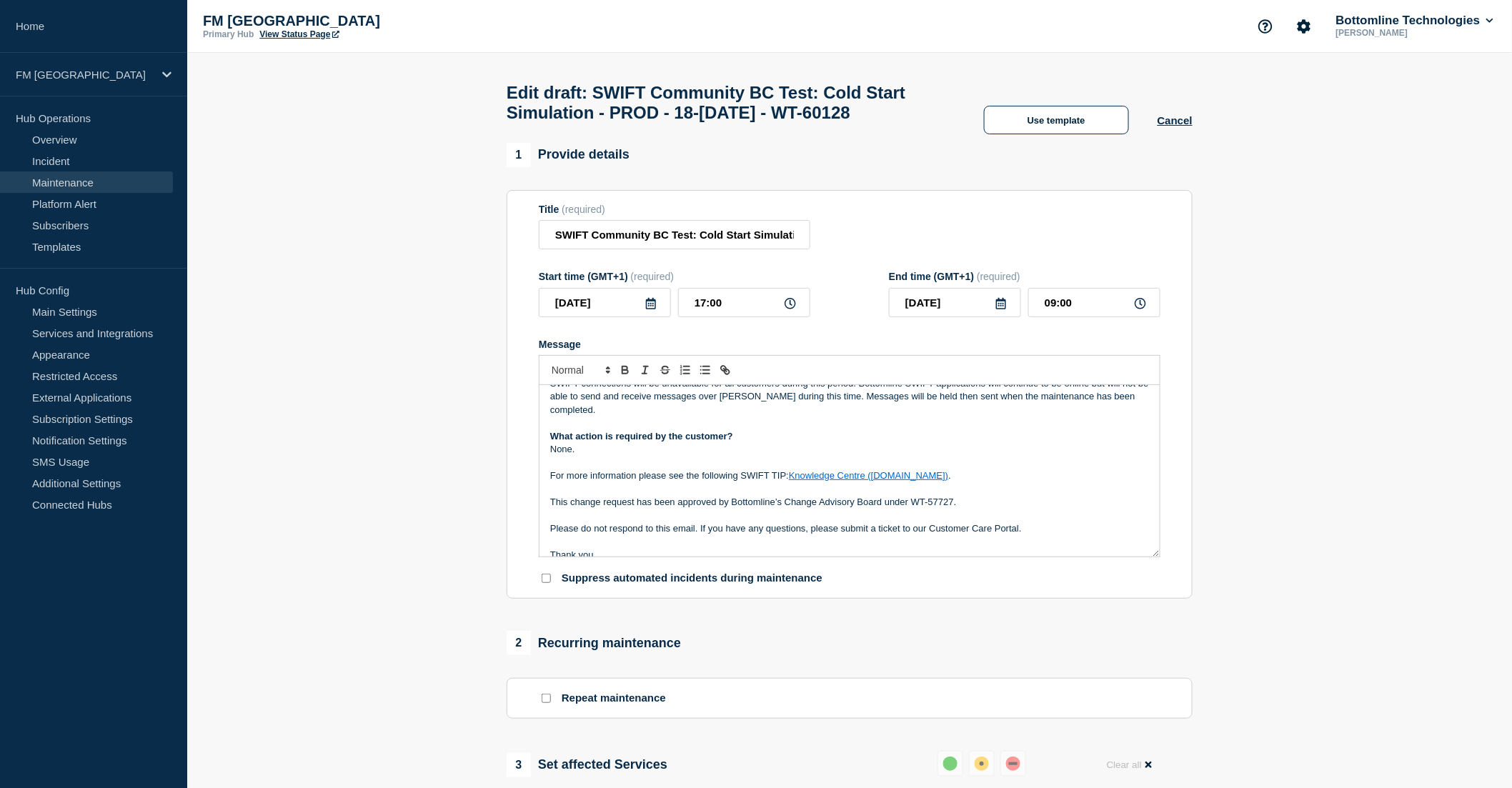
click at [549, 506] on div "Maintenance Notification This is to inform you that there will be an extended S…" at bounding box center [848, 470] width 620 height 171
click at [555, 508] on p "This change request has been approved by Bottomline’s Change Advisory Board und…" at bounding box center [848, 501] width 598 height 13
click at [619, 521] on p "Message" at bounding box center [848, 514] width 598 height 13
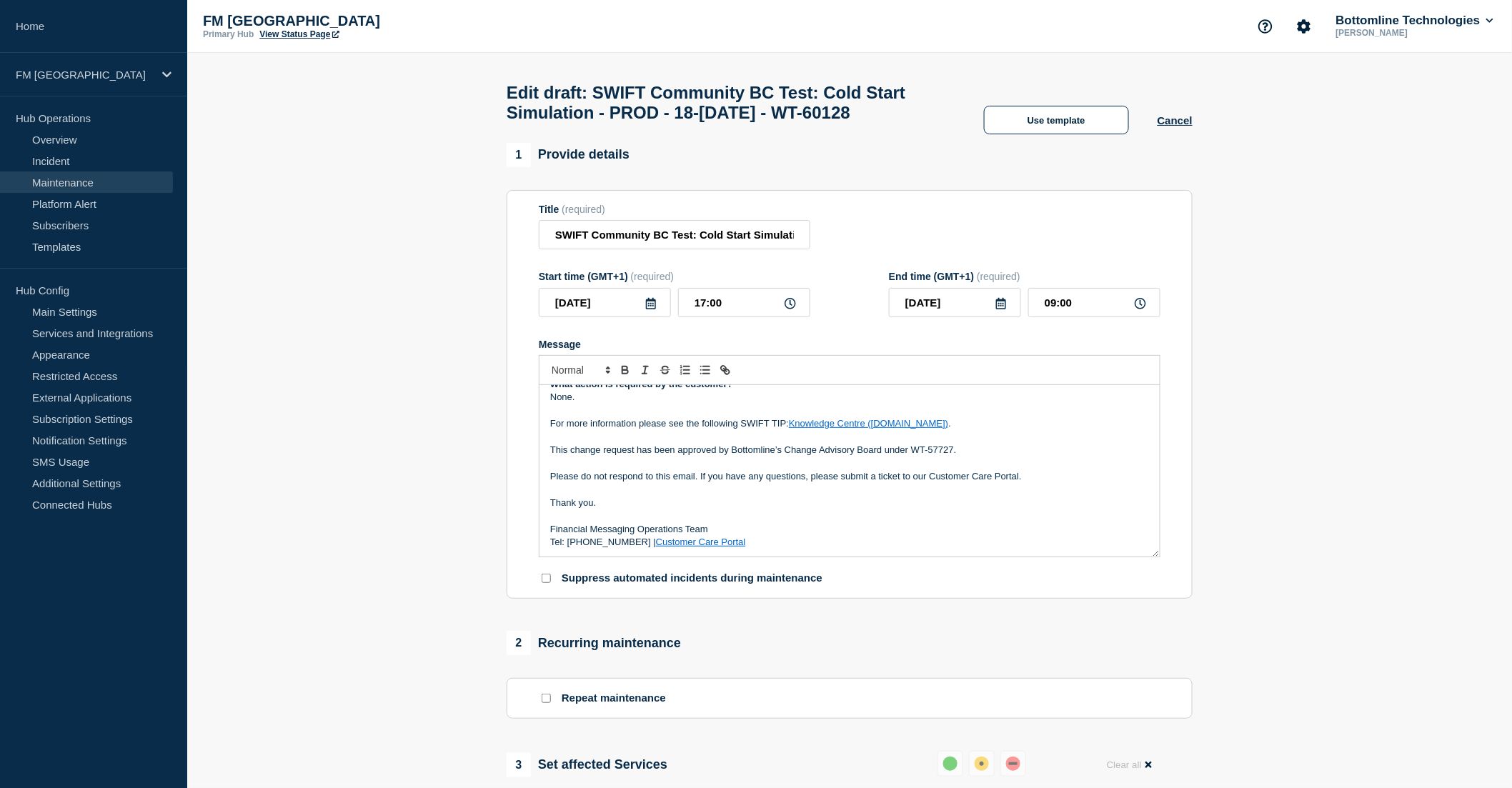
click at [976, 457] on p "This change request has been approved by Bottomline’s Change Advisory Board und…" at bounding box center [848, 450] width 598 height 13
click at [626, 444] on p "Message" at bounding box center [848, 437] width 598 height 13
click at [870, 428] on link "Knowledge Centre (swift.com)" at bounding box center [868, 423] width 159 height 11
click at [822, 458] on link "https://urldefense.com/v3/__https:/www2.swift.com/knowledgecentre/kb_articles/3…" at bounding box center [840, 448] width 142 height 19
click at [626, 444] on p "Message" at bounding box center [848, 437] width 598 height 13
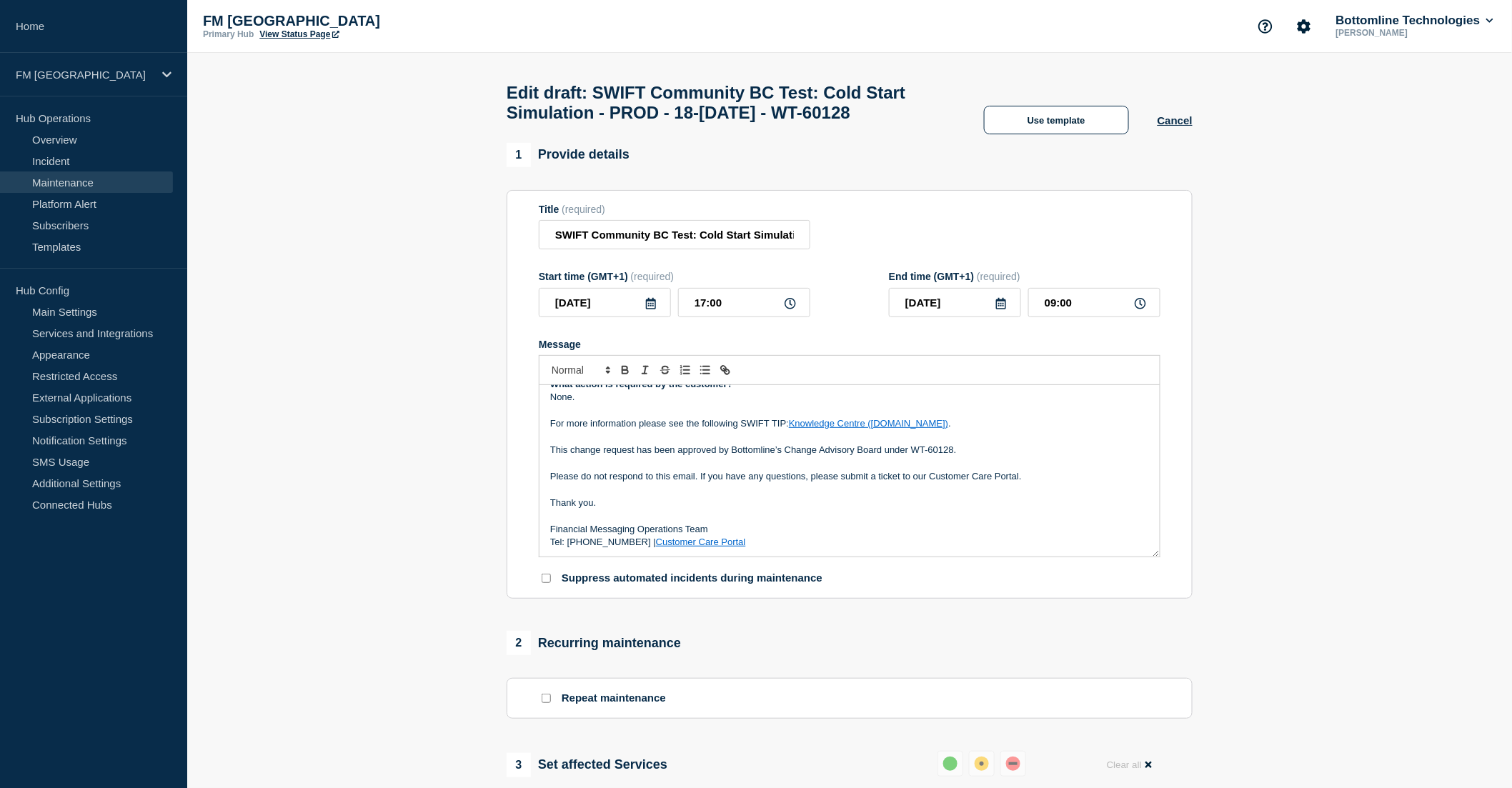
click at [674, 430] on p "For more information please see the following SWIFT TIP: Knowledge Centre (swif…" at bounding box center [848, 423] width 598 height 13
click at [810, 428] on link "Knowledge Centre (swift.com)" at bounding box center [868, 423] width 159 height 11
drag, startPoint x: 955, startPoint y: 457, endPoint x: 548, endPoint y: 448, distance: 407.1
click at [548, 448] on div "Maintenance Notification This is to inform you that there will be an extended S…" at bounding box center [848, 470] width 620 height 171
copy div "For more information please see the following SWIFT TIP: Knowledge Centre (swif…"
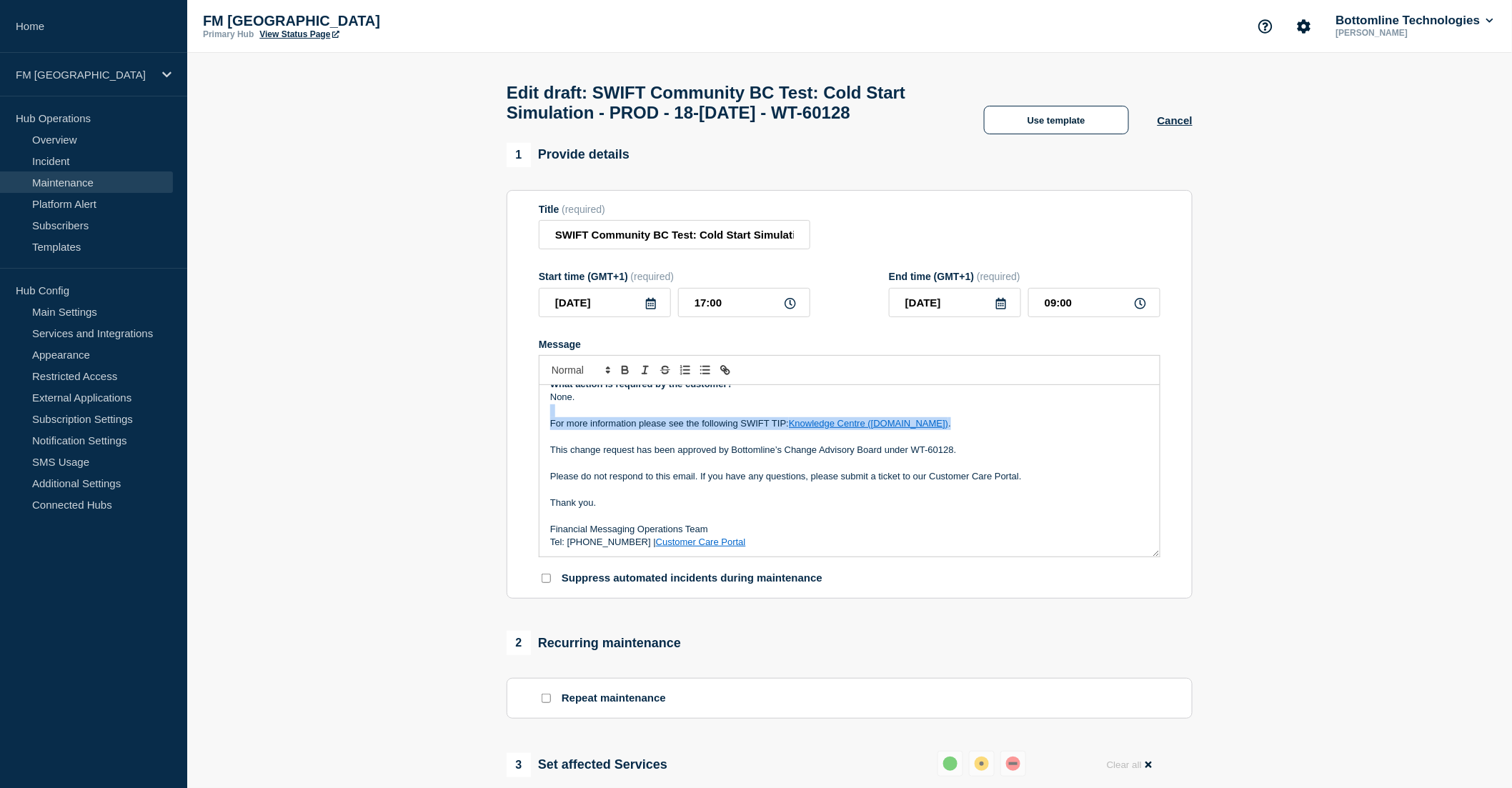
click at [853, 428] on link "Knowledge Centre (swift.com)" at bounding box center [868, 423] width 159 height 11
click at [933, 454] on link at bounding box center [929, 448] width 34 height 11
type input "https://urldefense.com/v3/__https:/www2.swift.com/knowledgecentre/kb_articles/3…"
click at [1023, 444] on p "Message" at bounding box center [848, 437] width 598 height 13
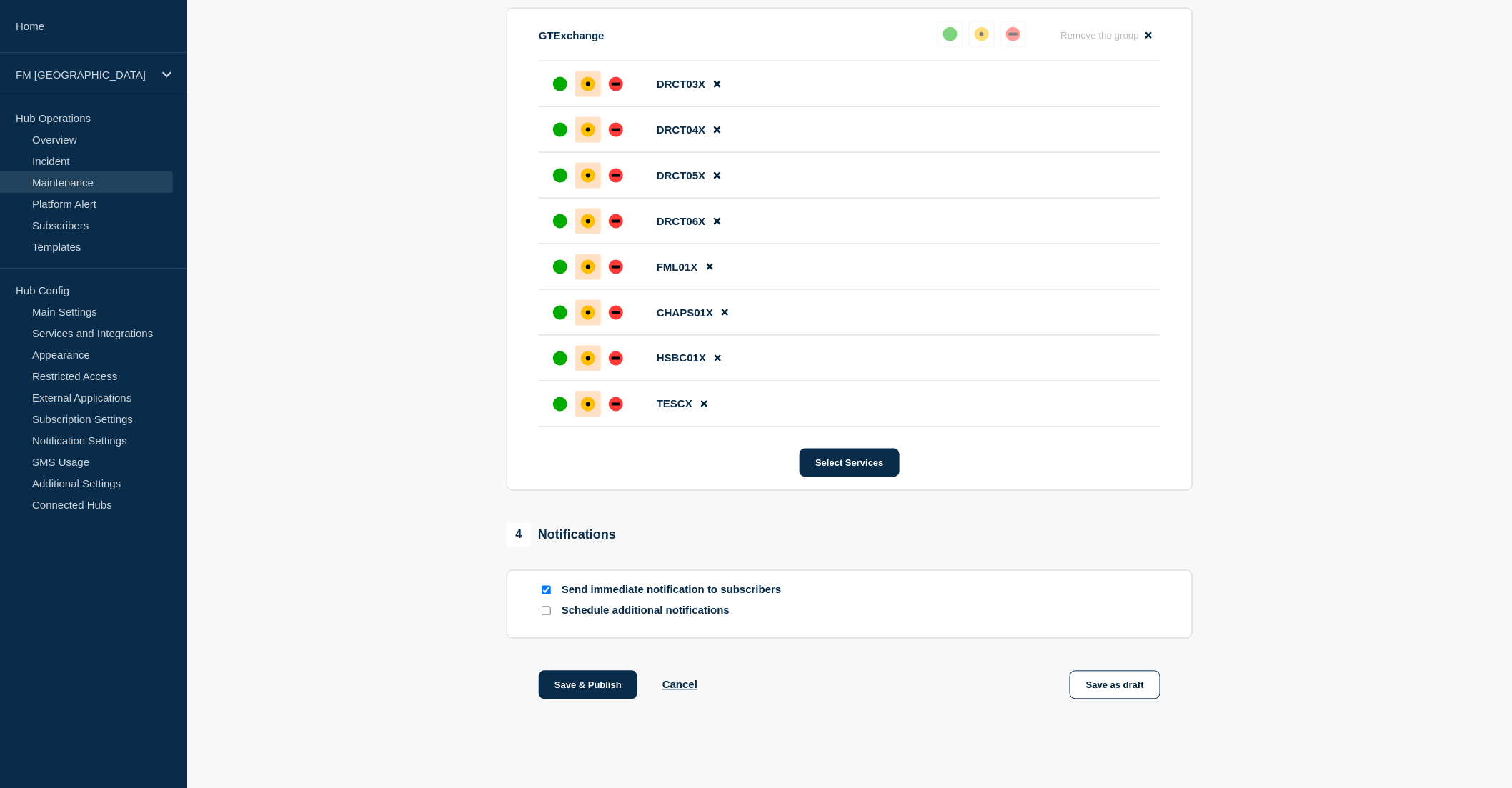
scroll to position [836, 0]
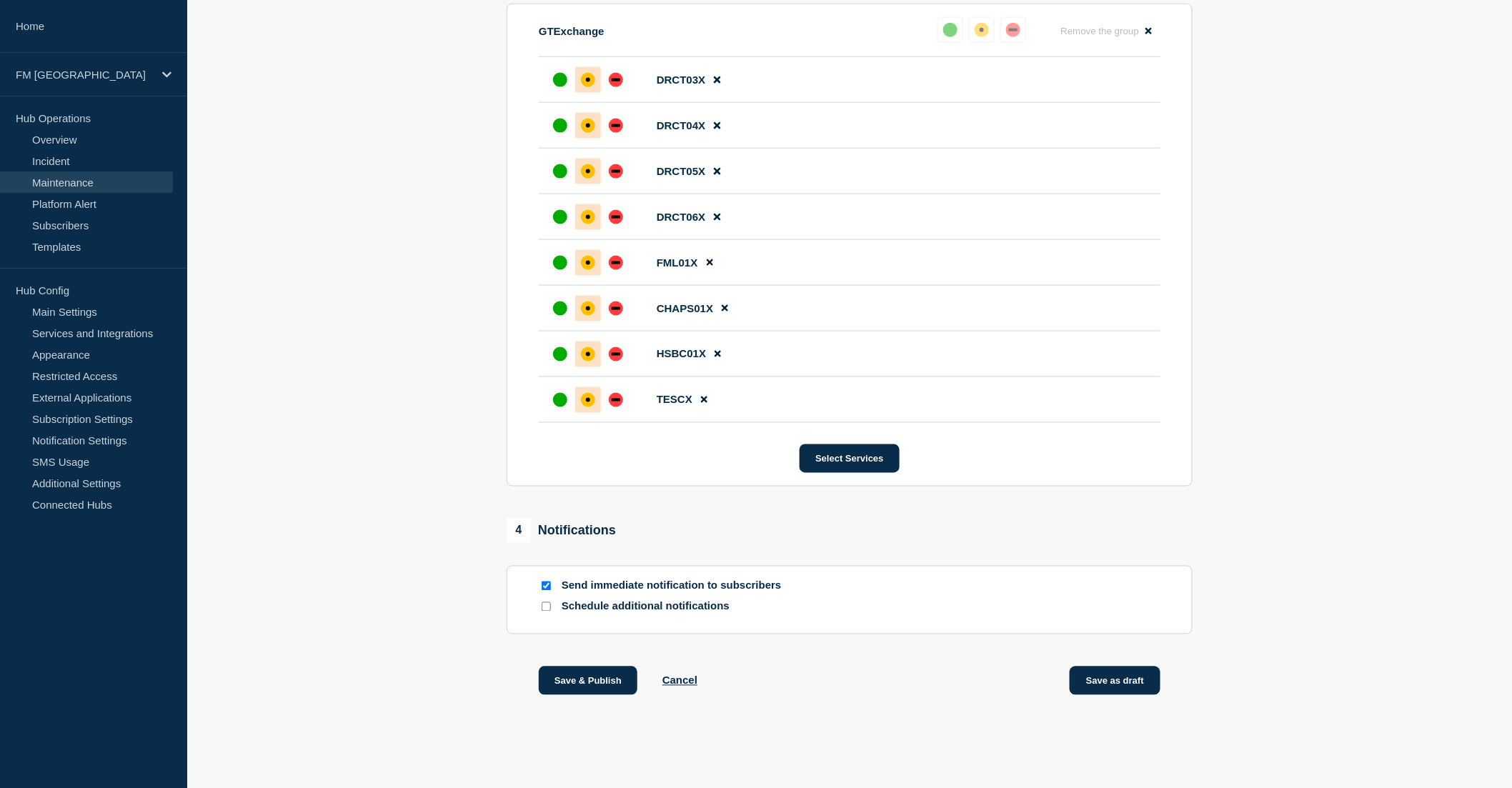
click at [1119, 675] on button "Save as draft" at bounding box center [1115, 680] width 91 height 29
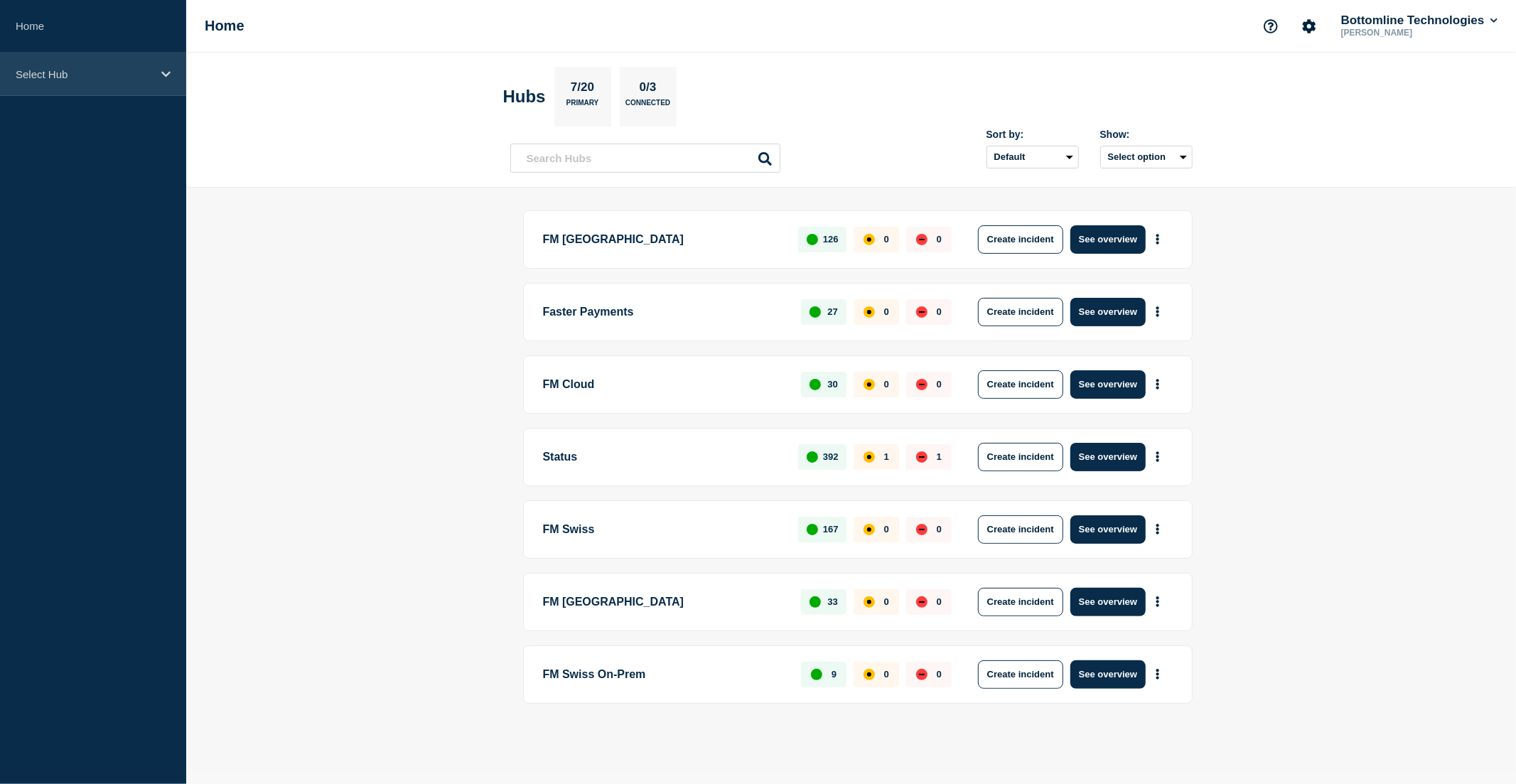
click at [45, 69] on p "Select Hub" at bounding box center [84, 74] width 137 height 12
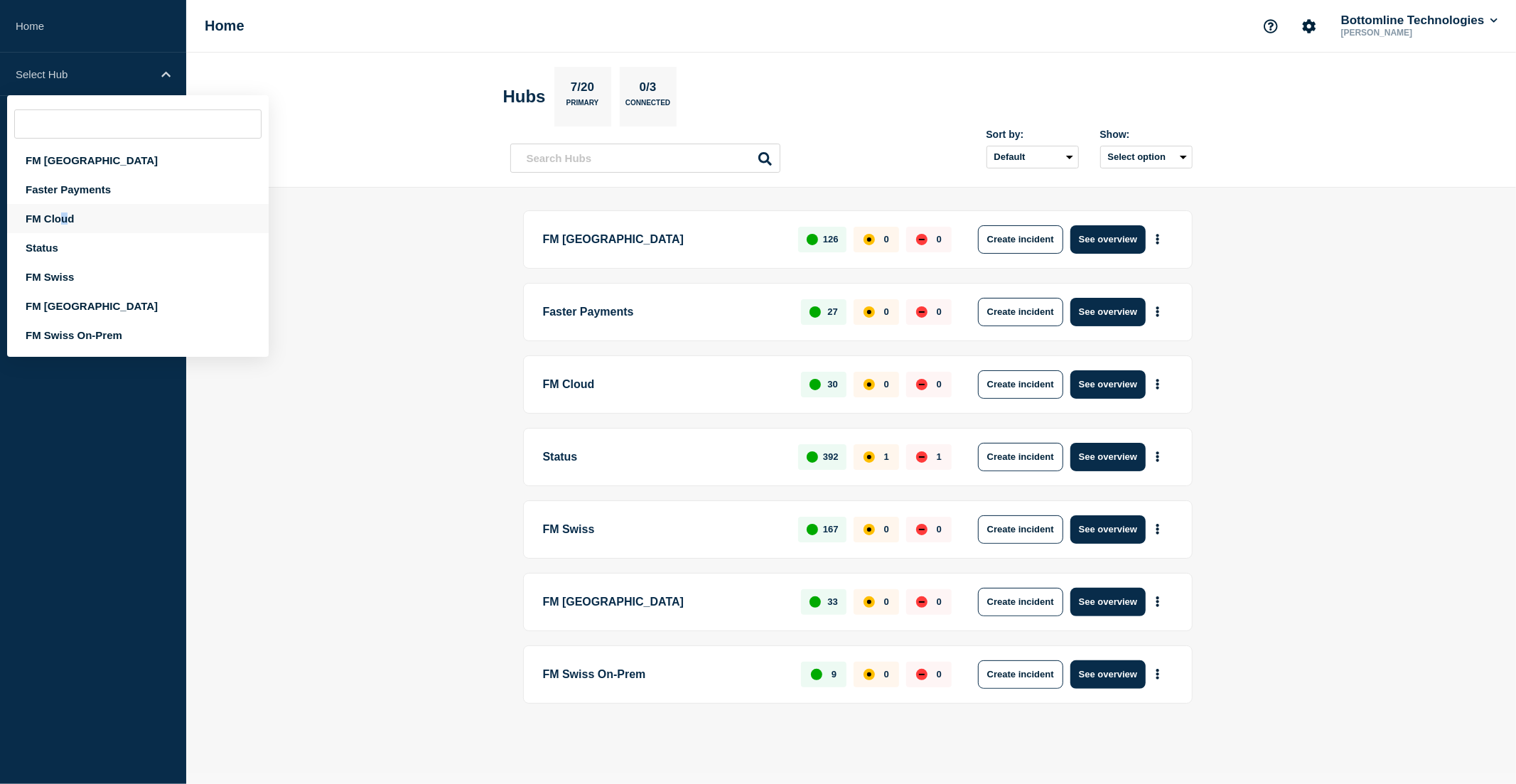
click at [65, 210] on div "FM Cloud" at bounding box center [138, 218] width 262 height 30
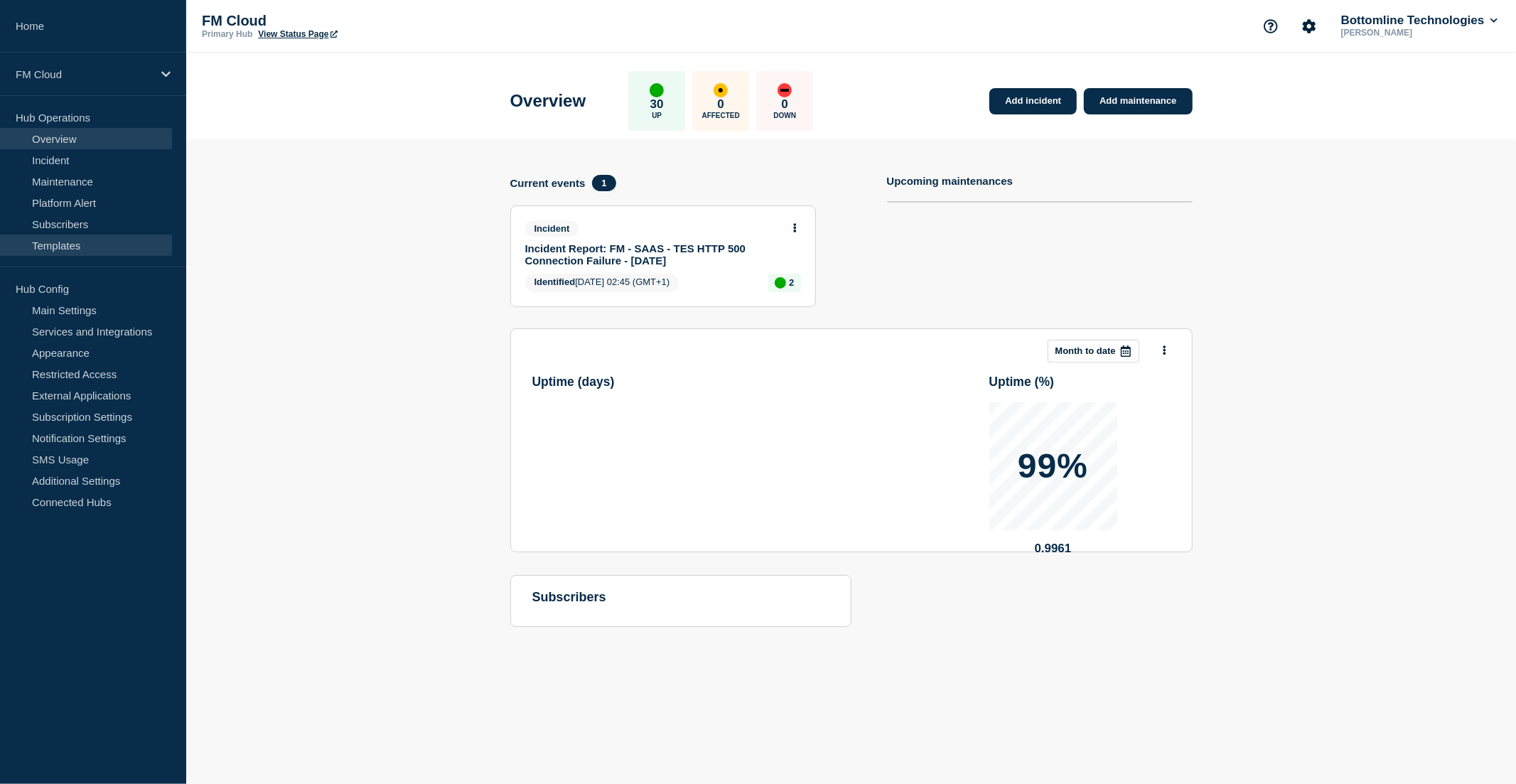
click at [74, 250] on link "Templates" at bounding box center [86, 245] width 172 height 22
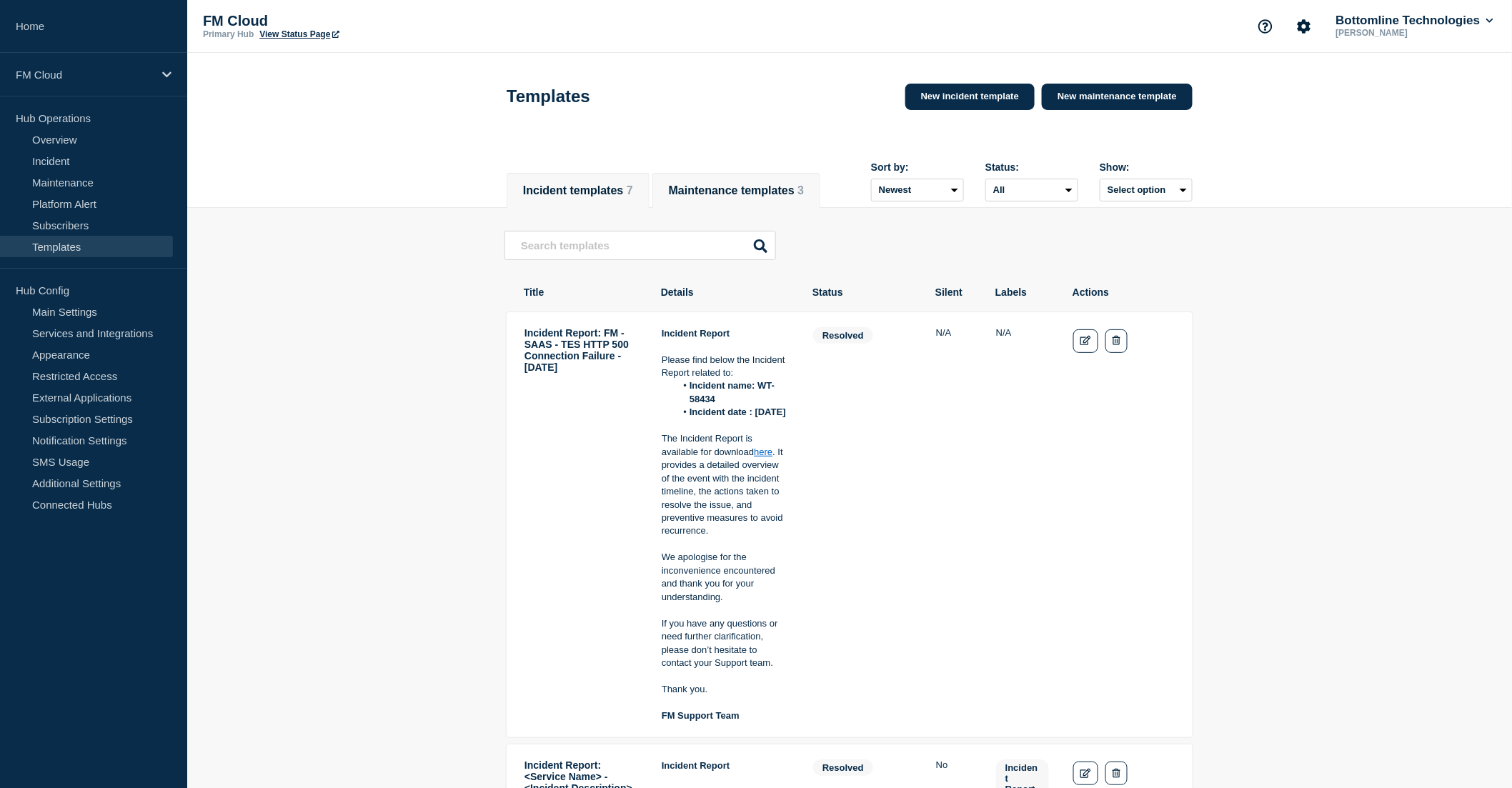
click at [744, 189] on button "Maintenance templates 3" at bounding box center [736, 190] width 135 height 13
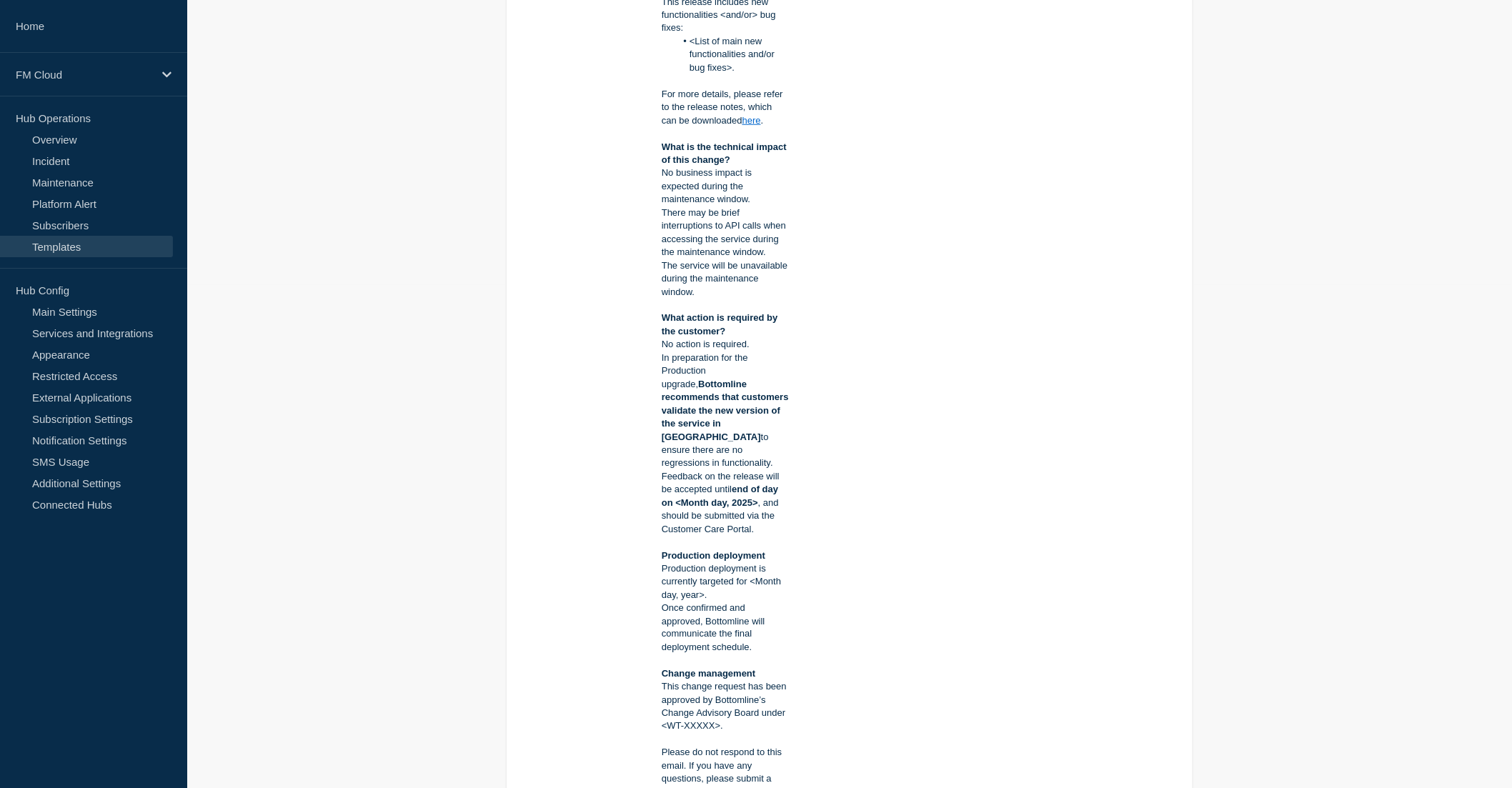
scroll to position [635, 0]
